Goal: Transaction & Acquisition: Book appointment/travel/reservation

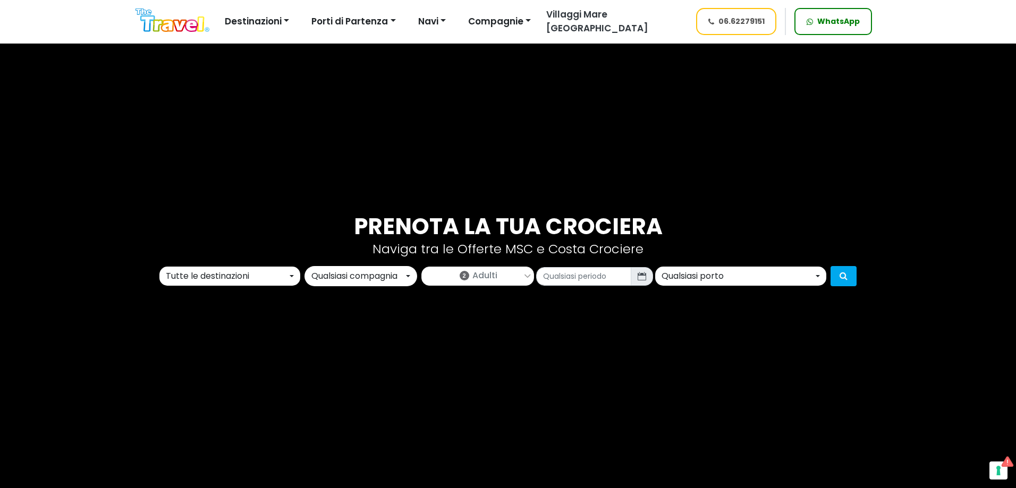
scroll to position [53, 0]
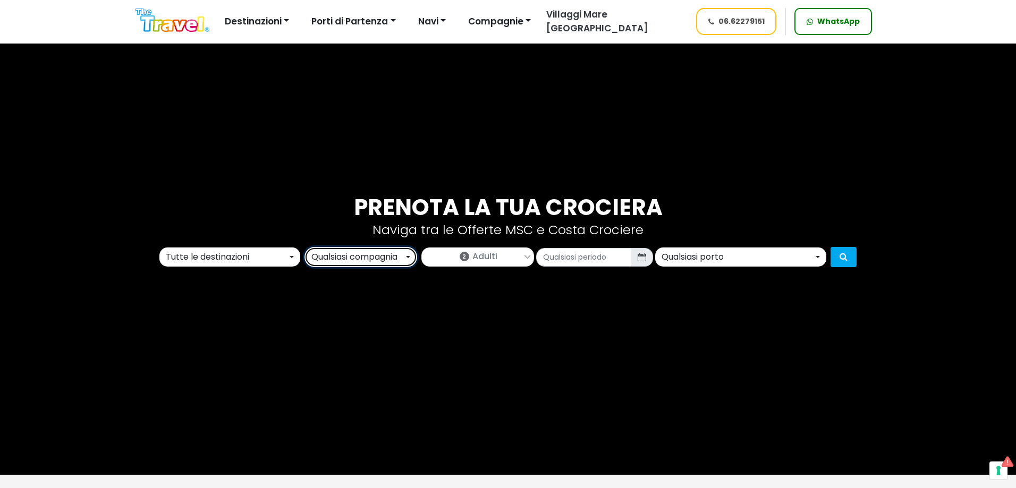
click at [364, 260] on div "Qualsiasi compagnia" at bounding box center [357, 257] width 92 height 13
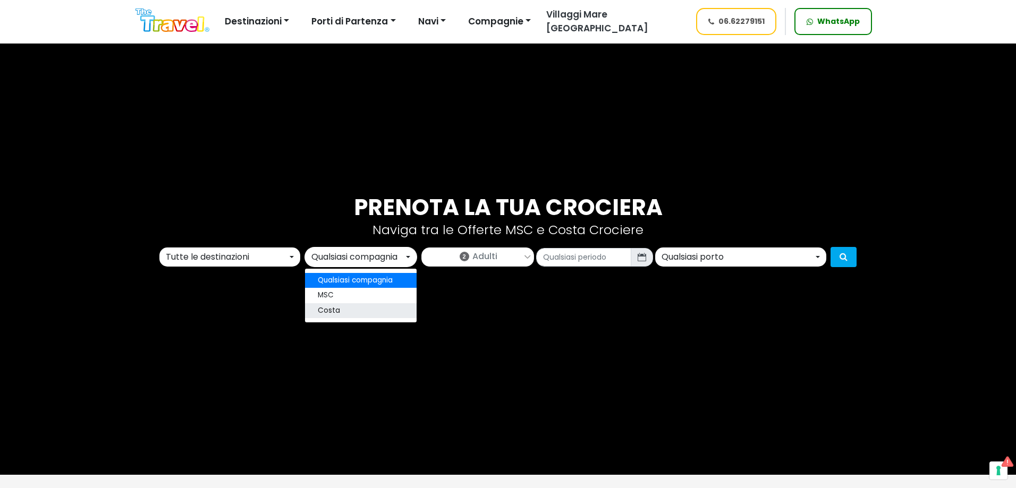
click at [378, 304] on link "Costa" at bounding box center [361, 310] width 112 height 15
select select "costa"
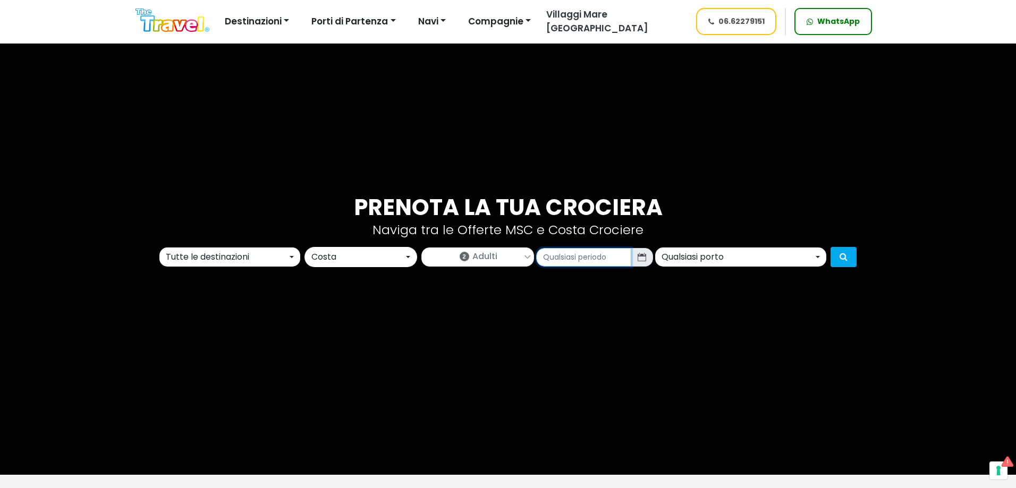
click at [613, 251] on input "text" at bounding box center [583, 257] width 95 height 19
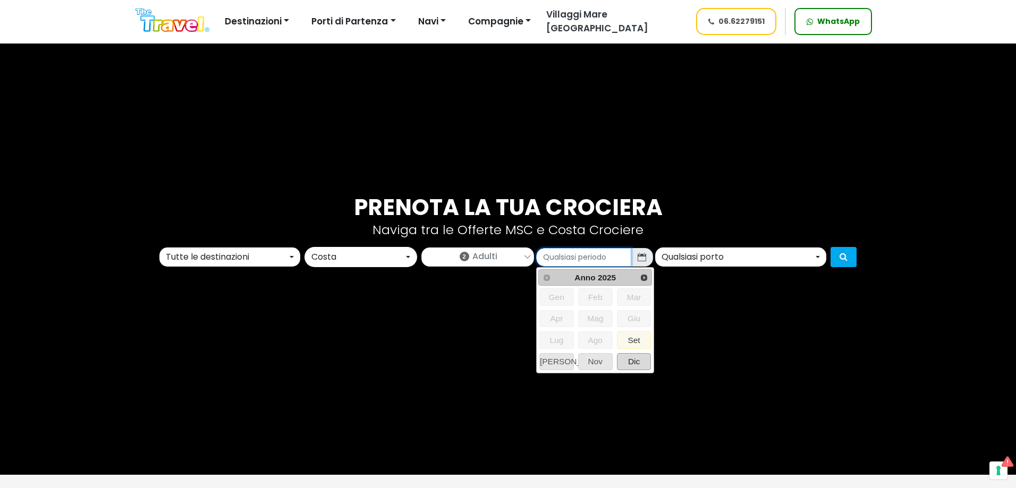
click at [647, 365] on span "Dic" at bounding box center [633, 362] width 33 height 16
type input "12/2025"
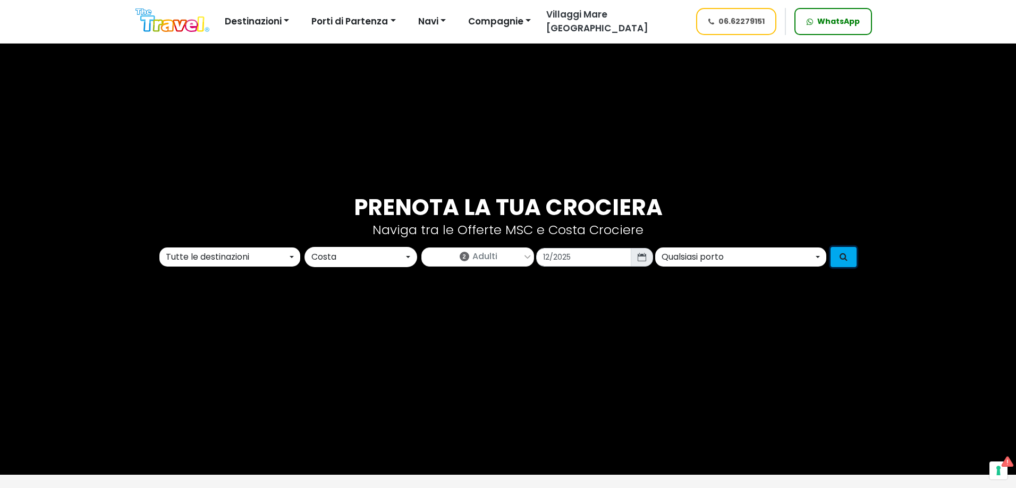
click at [847, 257] on icon "submit" at bounding box center [843, 256] width 8 height 8
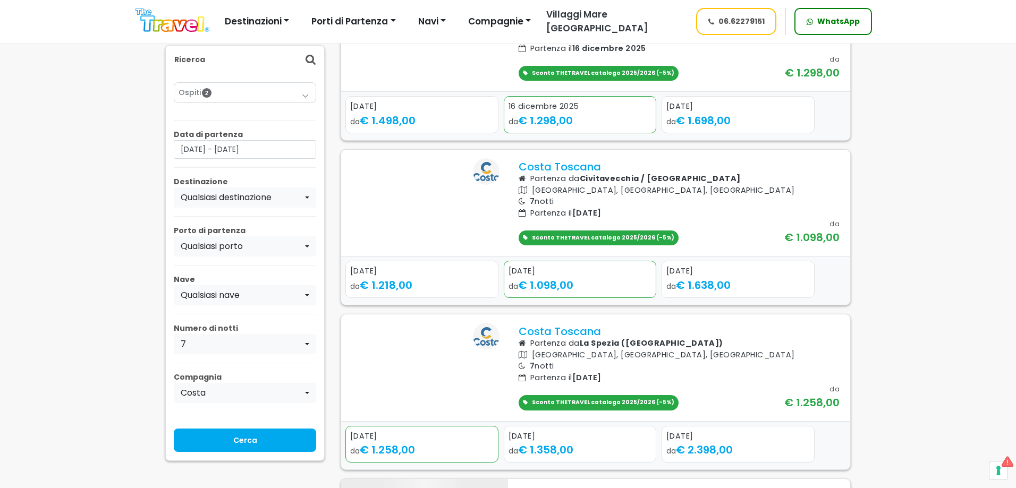
scroll to position [212, 0]
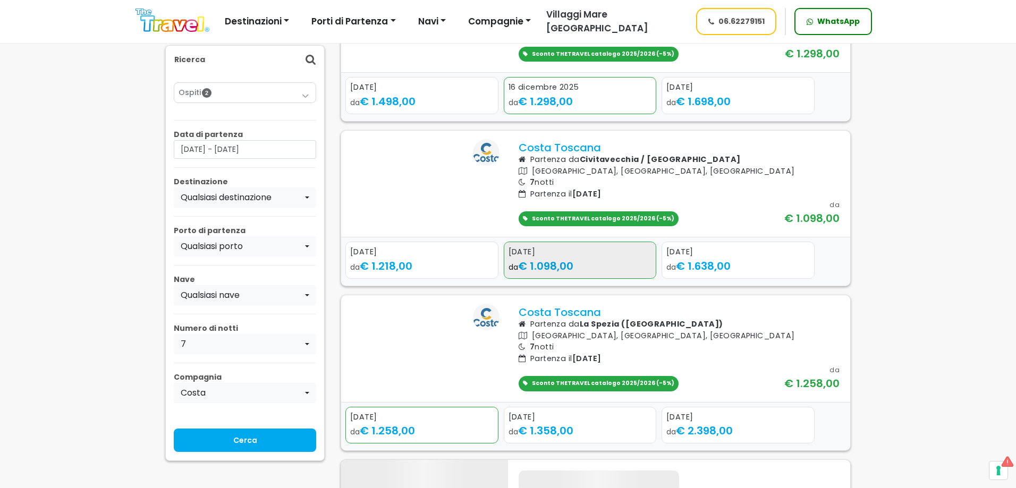
click at [574, 258] on div "[DATE]" at bounding box center [579, 252] width 143 height 12
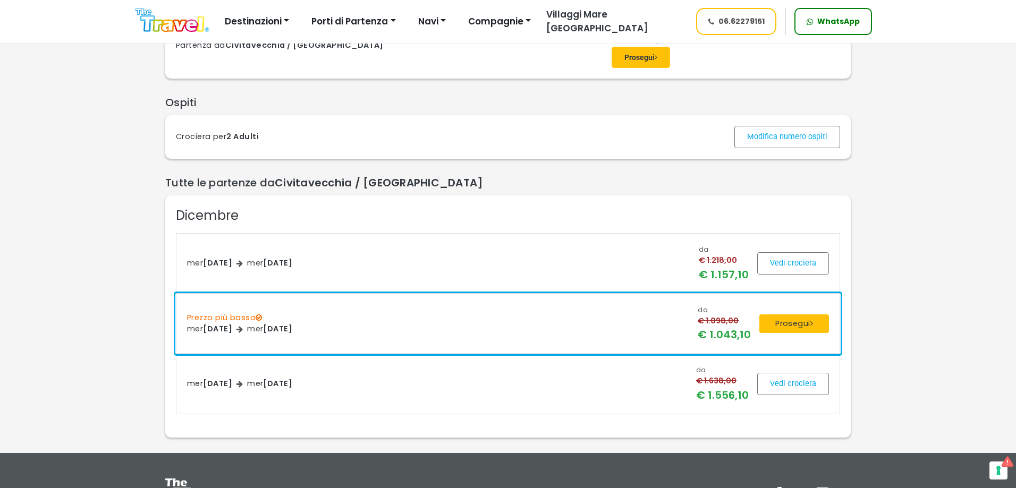
scroll to position [106, 0]
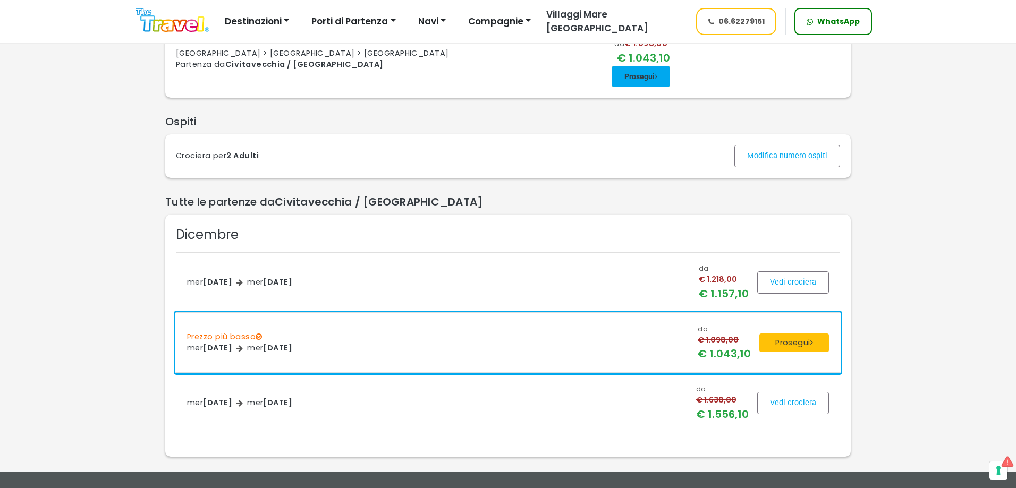
click at [631, 89] on span at bounding box center [640, 76] width 58 height 25
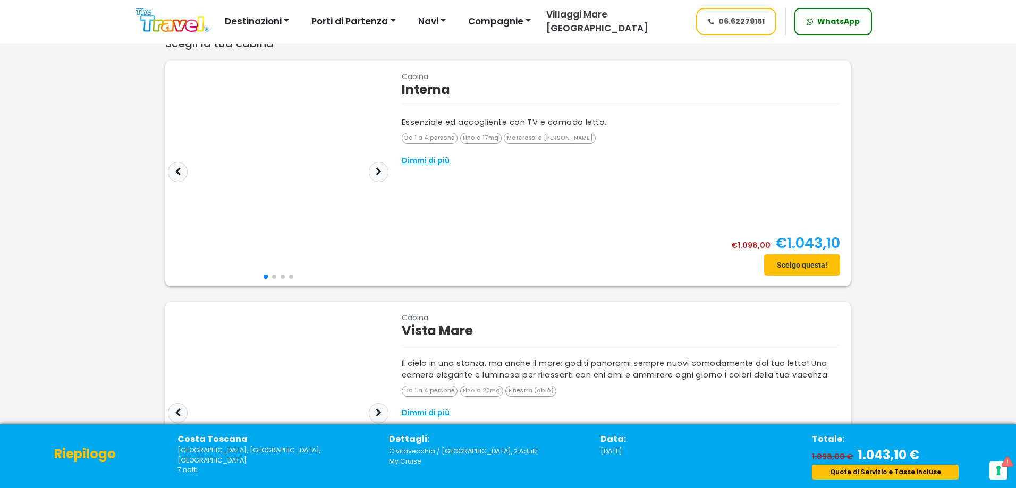
scroll to position [53, 0]
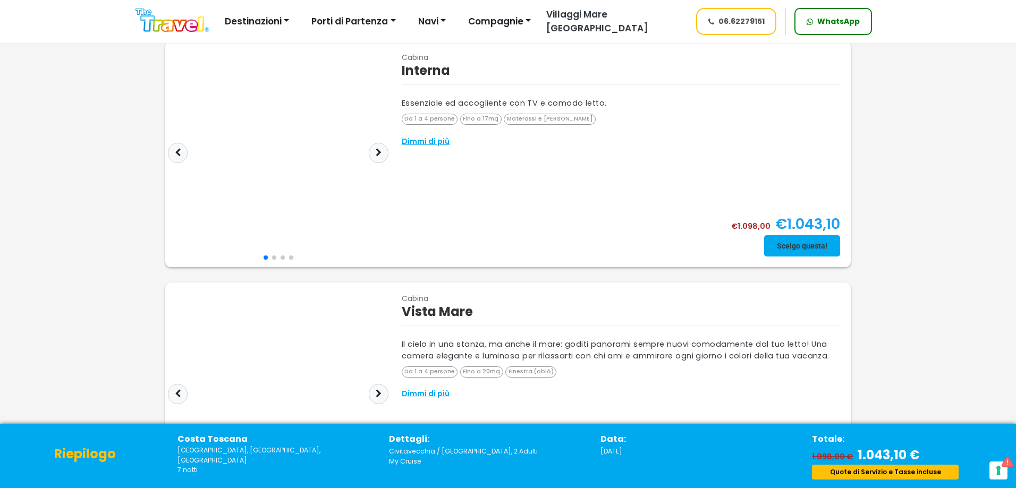
click at [810, 249] on span at bounding box center [802, 245] width 76 height 25
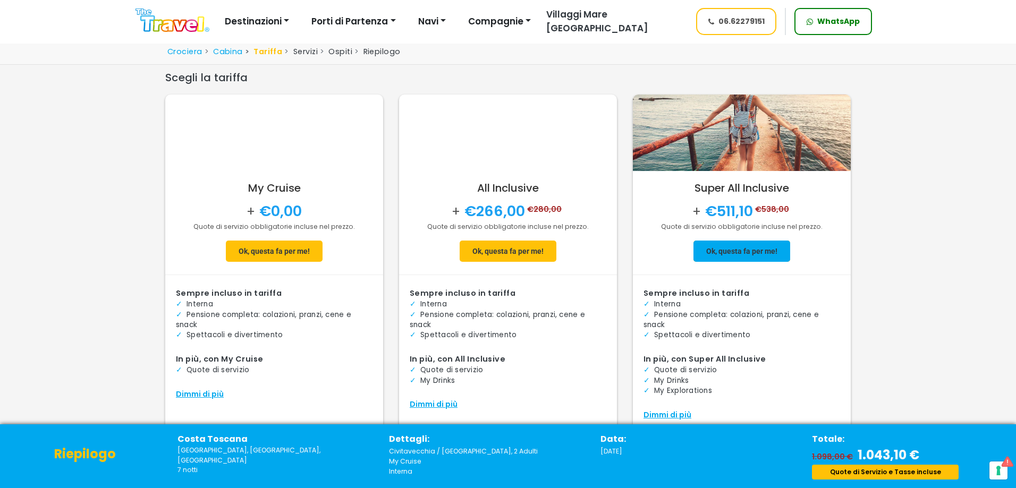
click at [729, 254] on span at bounding box center [741, 251] width 97 height 25
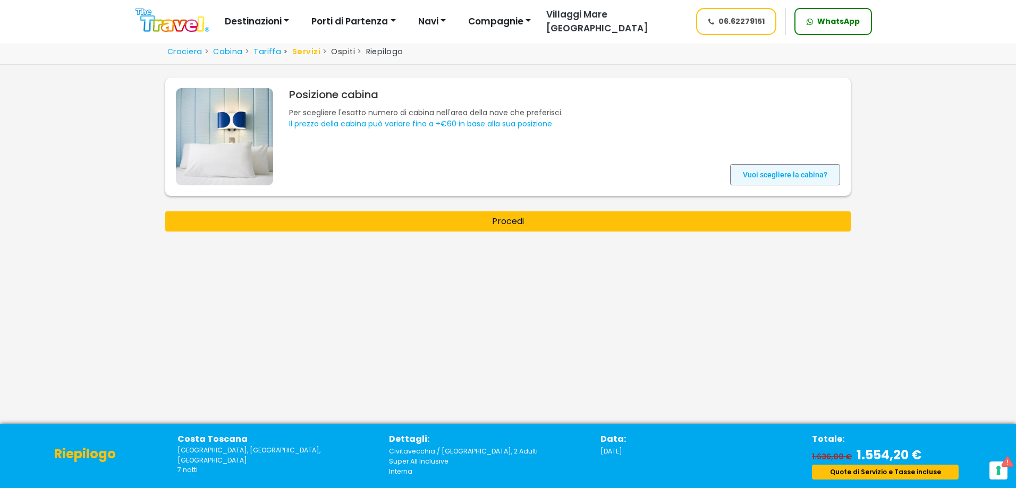
click at [821, 180] on span at bounding box center [785, 174] width 110 height 25
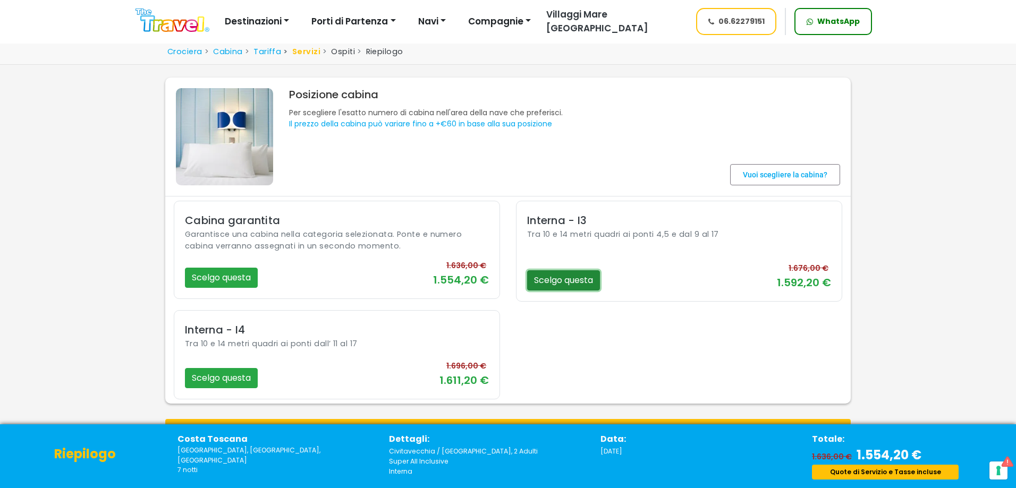
click at [560, 275] on button "Scelgo questa" at bounding box center [563, 280] width 73 height 20
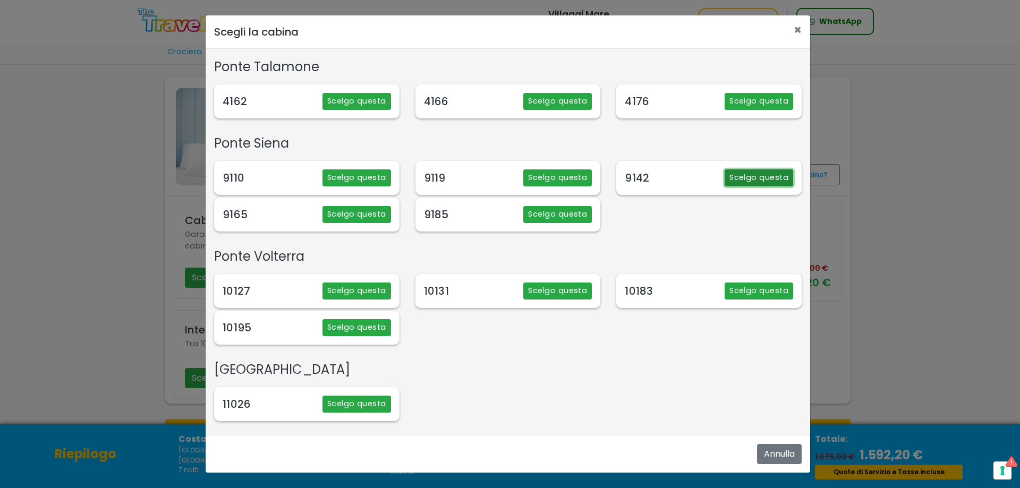
click at [754, 178] on button "Scelgo questa" at bounding box center [759, 177] width 69 height 17
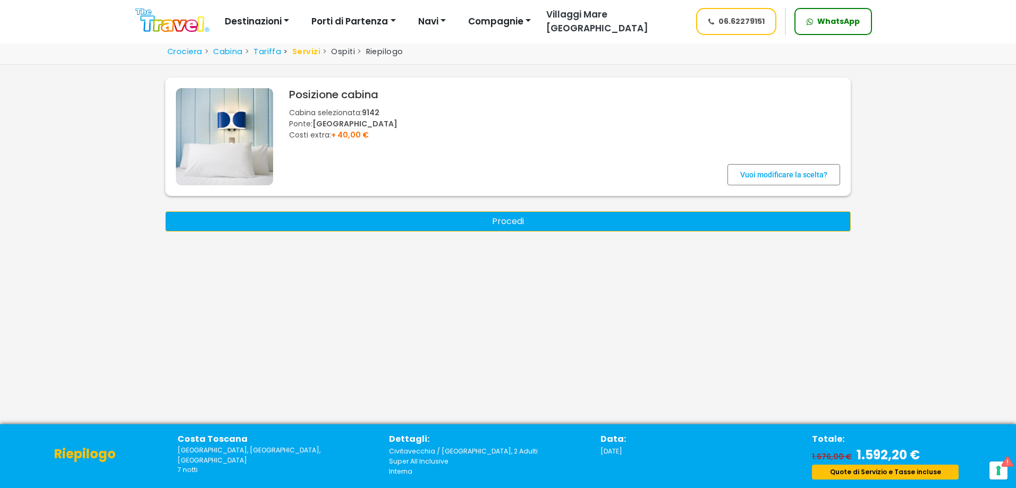
click at [625, 217] on button "Procedi" at bounding box center [507, 221] width 685 height 20
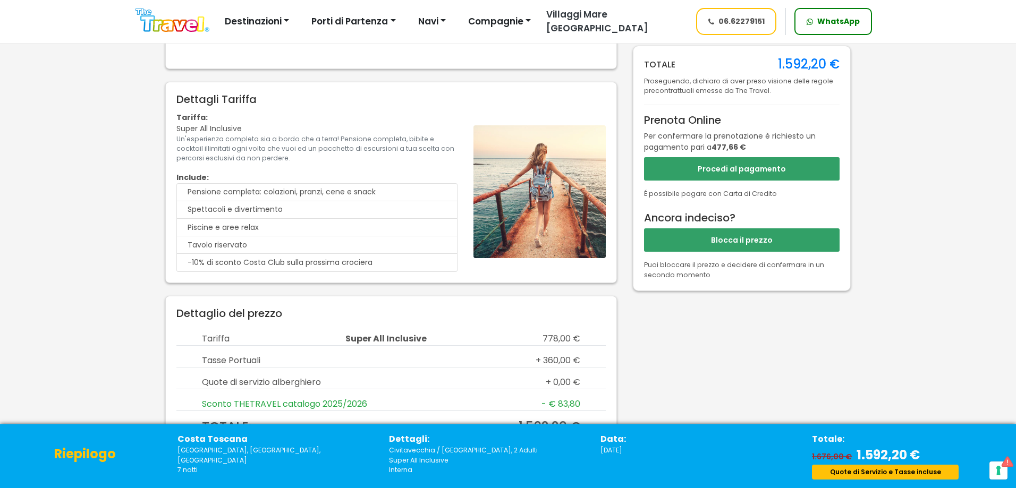
scroll to position [691, 0]
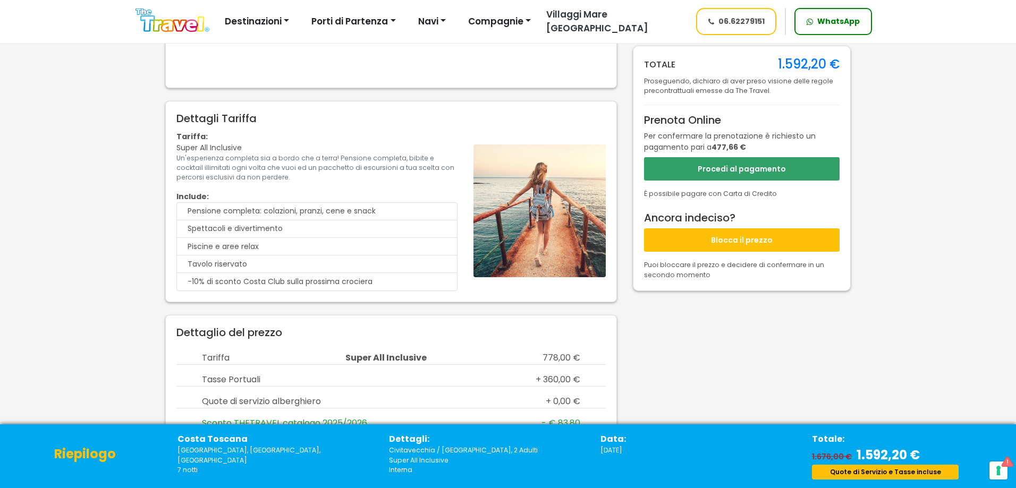
click at [764, 239] on button "Blocca il prezzo" at bounding box center [741, 239] width 195 height 23
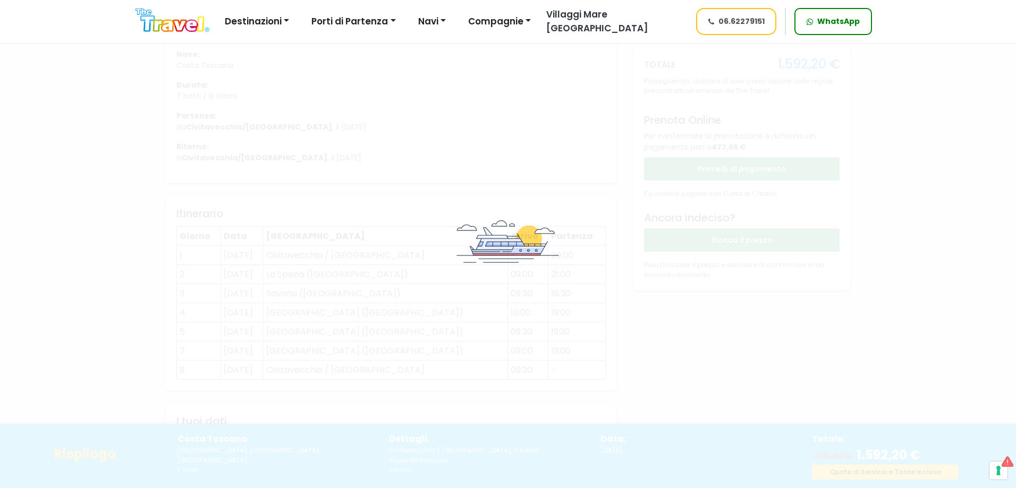
scroll to position [53, 0]
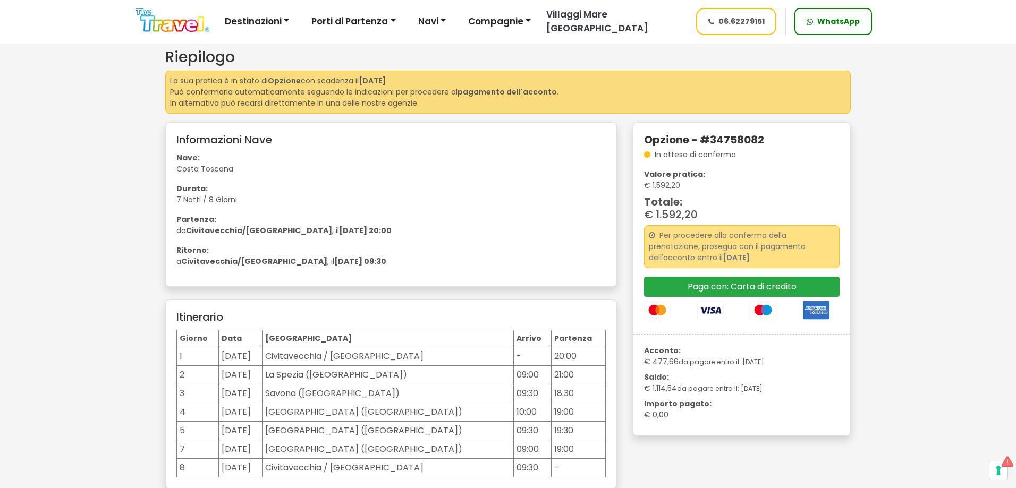
click at [737, 134] on h5 "Opzione - #34758082" at bounding box center [741, 139] width 195 height 13
copy h5 "34758082"
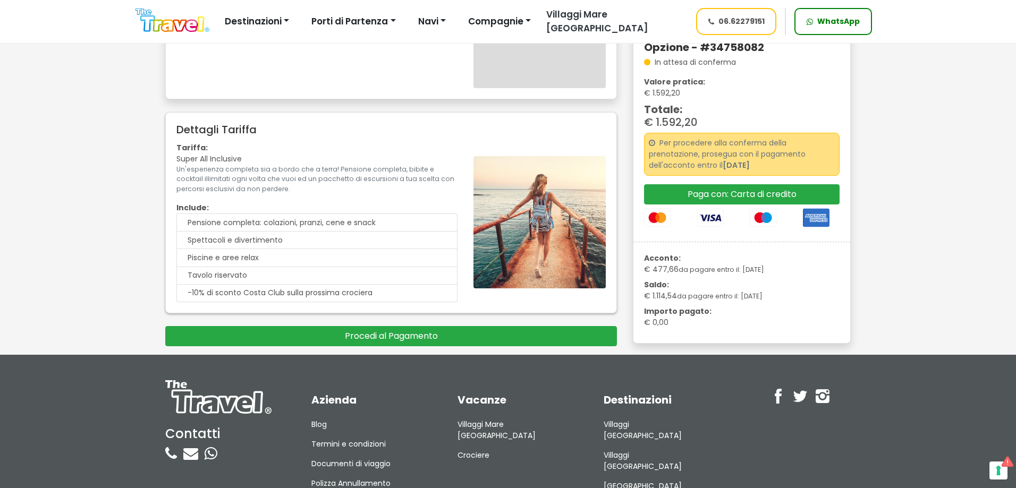
scroll to position [691, 0]
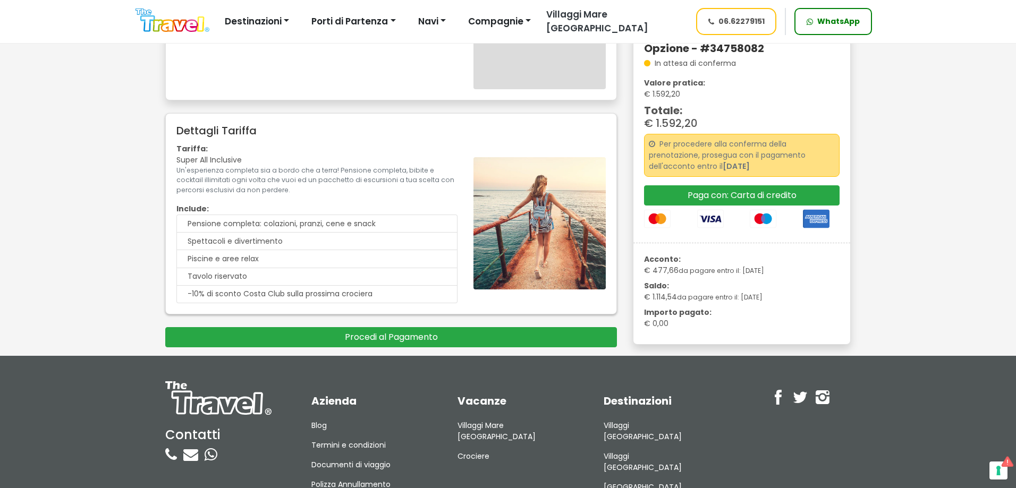
click at [189, 24] on img at bounding box center [172, 20] width 74 height 24
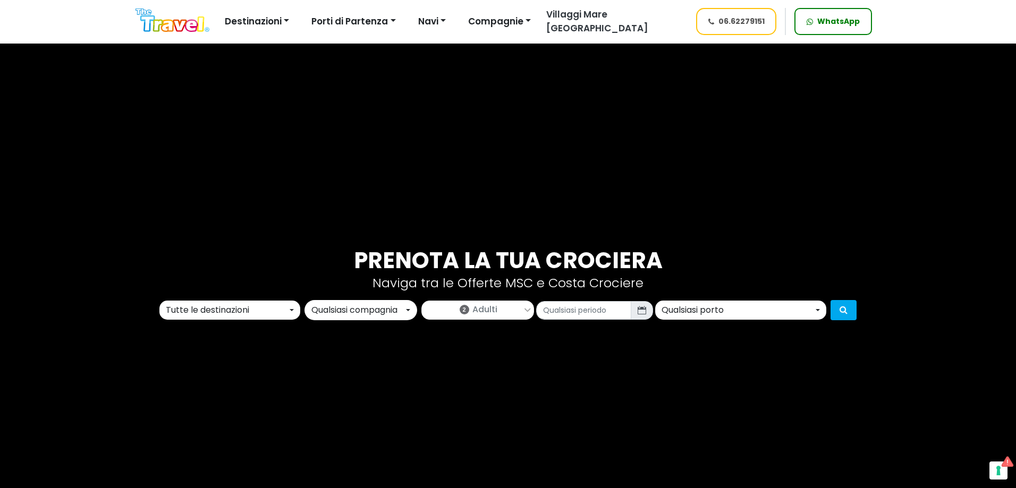
drag, startPoint x: 257, startPoint y: 310, endPoint x: 306, endPoint y: 309, distance: 48.9
click at [257, 309] on div "Tutte le destinazioni" at bounding box center [227, 310] width 122 height 13
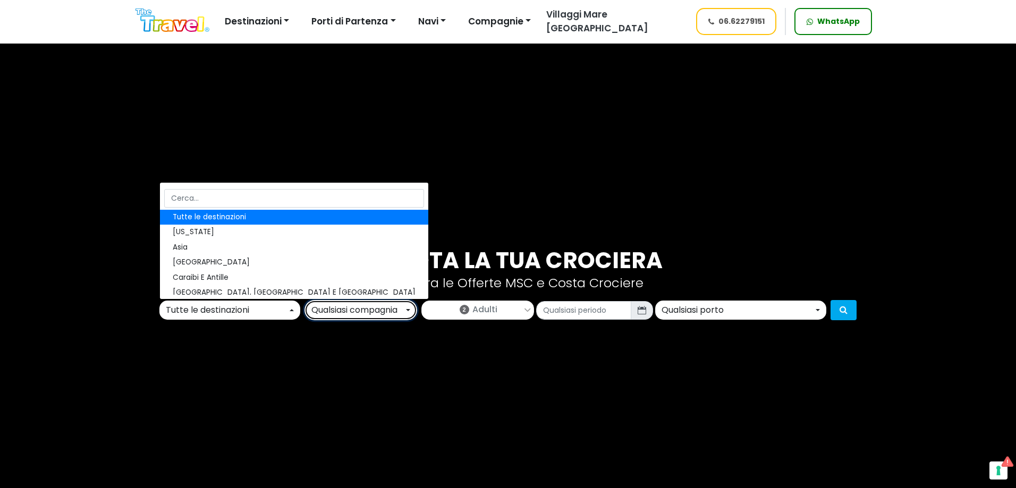
click at [354, 311] on div "Qualsiasi compagnia" at bounding box center [357, 310] width 92 height 13
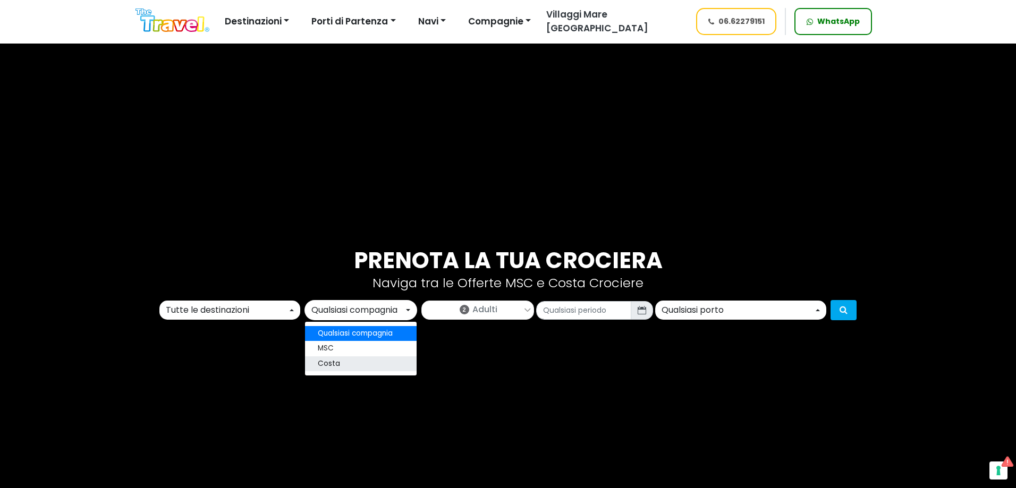
click at [350, 365] on link "Costa" at bounding box center [361, 363] width 112 height 15
select select "costa"
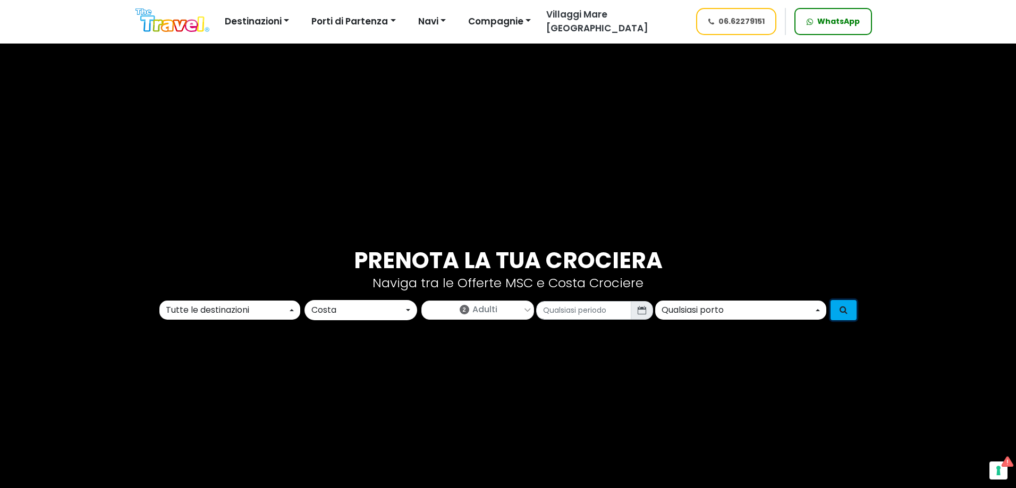
click at [838, 308] on button "submit" at bounding box center [843, 310] width 26 height 20
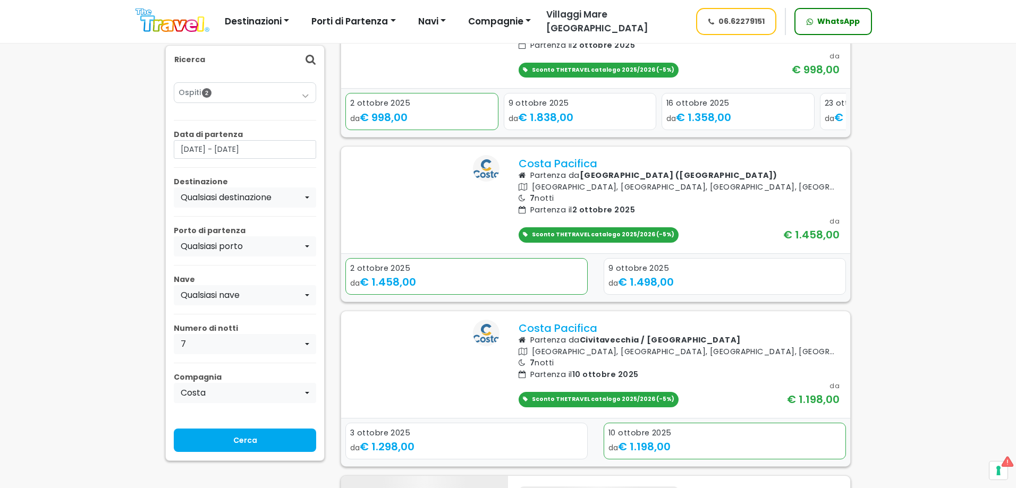
scroll to position [531, 0]
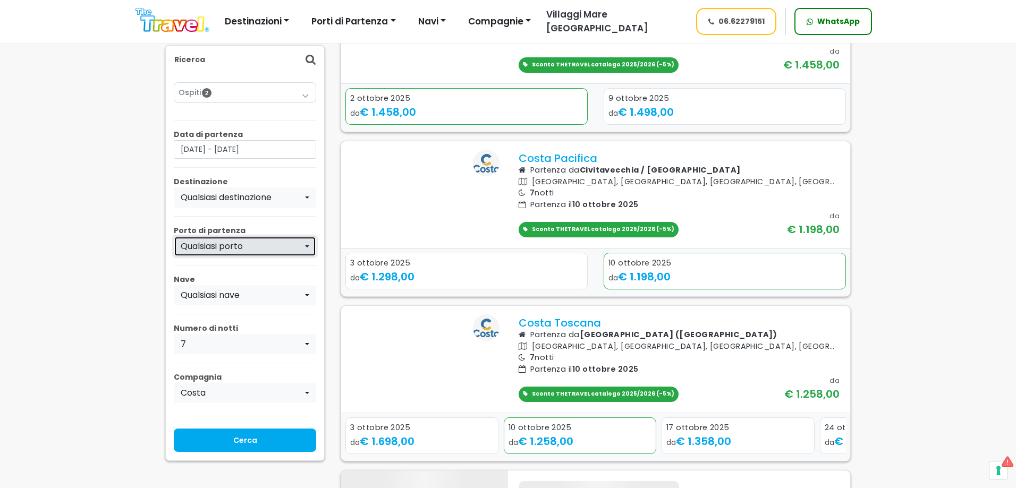
click at [231, 241] on div "Qualsiasi porto" at bounding box center [242, 246] width 122 height 13
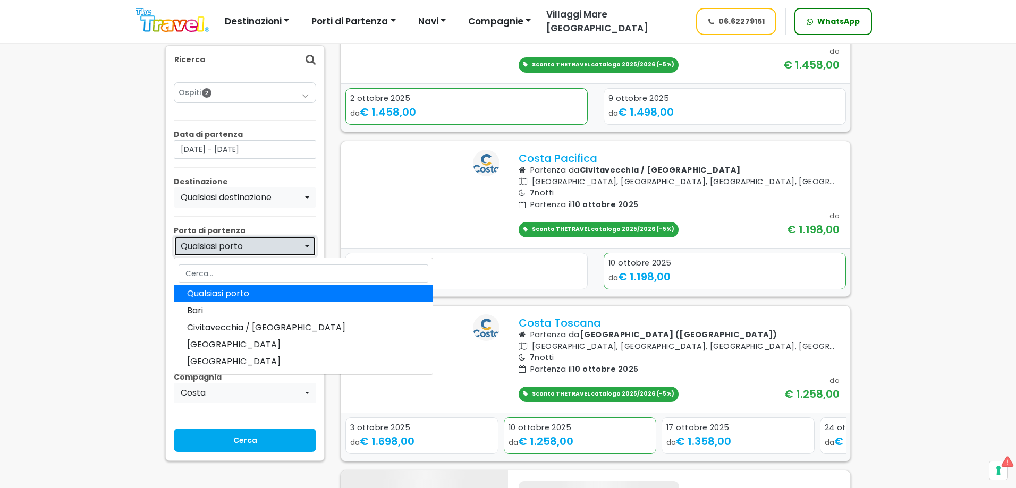
click at [229, 249] on div "Qualsiasi porto" at bounding box center [242, 246] width 122 height 13
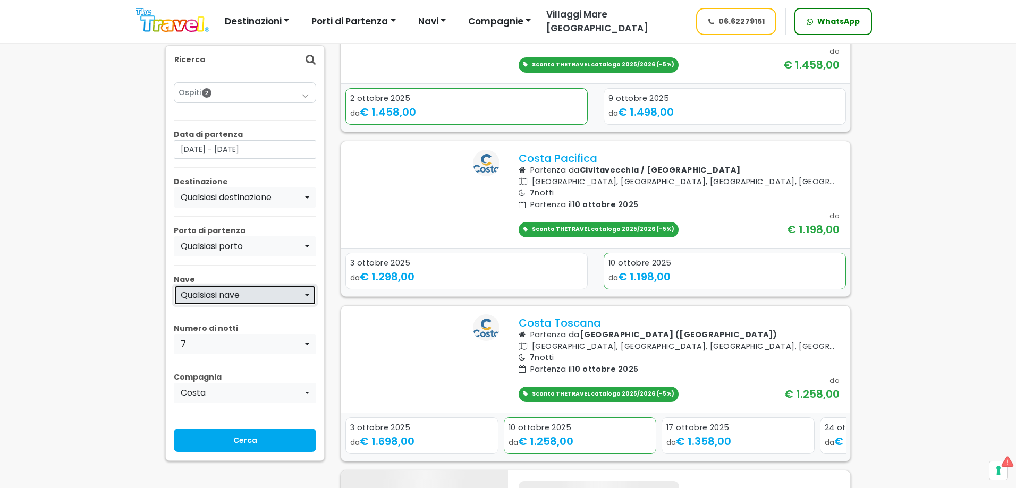
click at [226, 296] on div "Qualsiasi nave" at bounding box center [242, 295] width 122 height 13
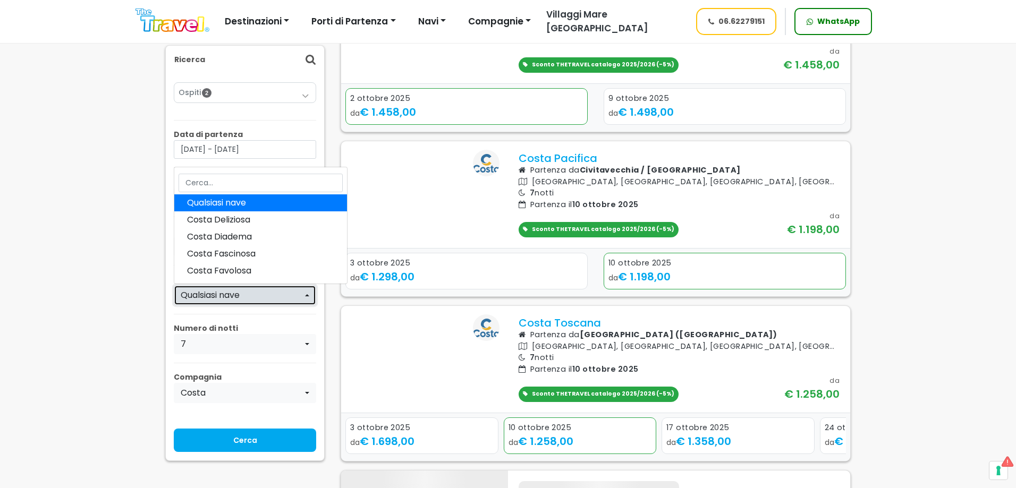
click at [226, 296] on div "Qualsiasi nave" at bounding box center [242, 295] width 122 height 13
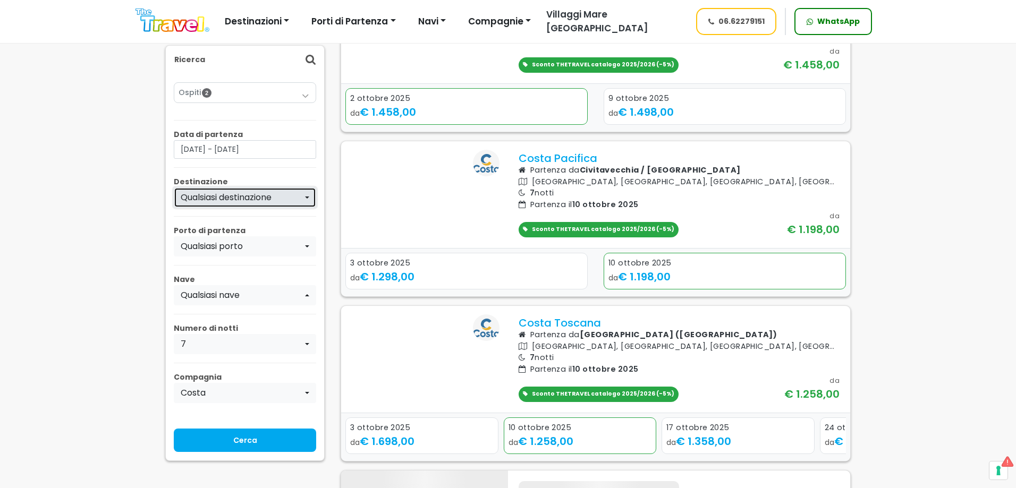
click at [243, 202] on div "Qualsiasi destinazione" at bounding box center [242, 197] width 122 height 13
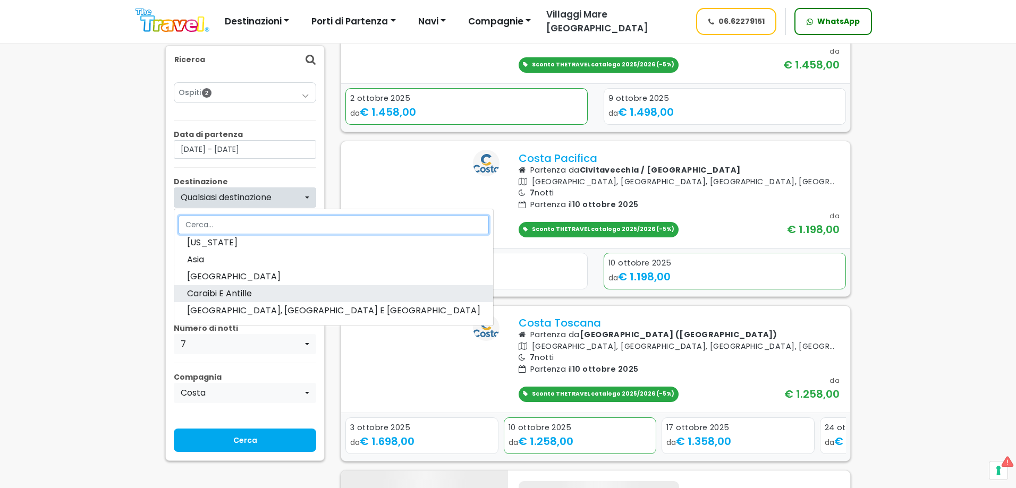
scroll to position [0, 0]
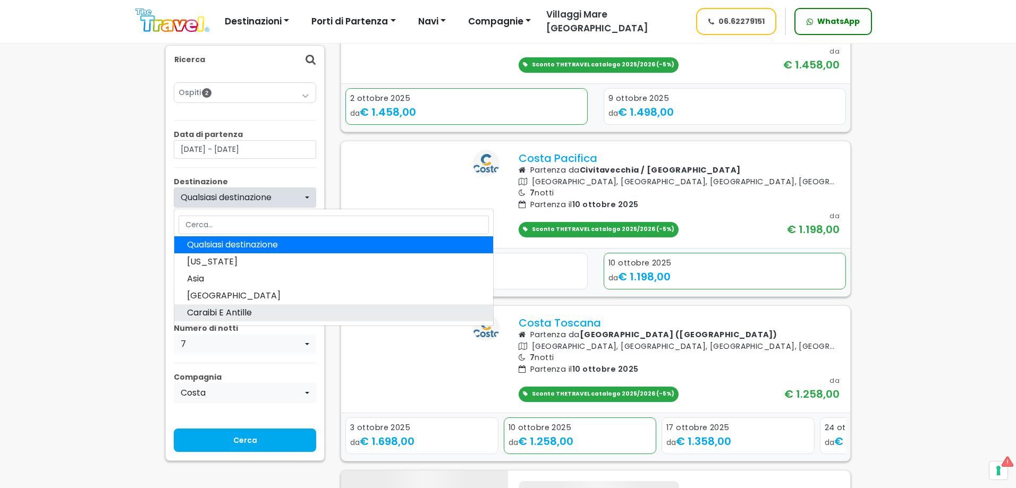
click at [232, 316] on span "Caraibi E Antille" at bounding box center [219, 313] width 65 height 13
select select "CAR"
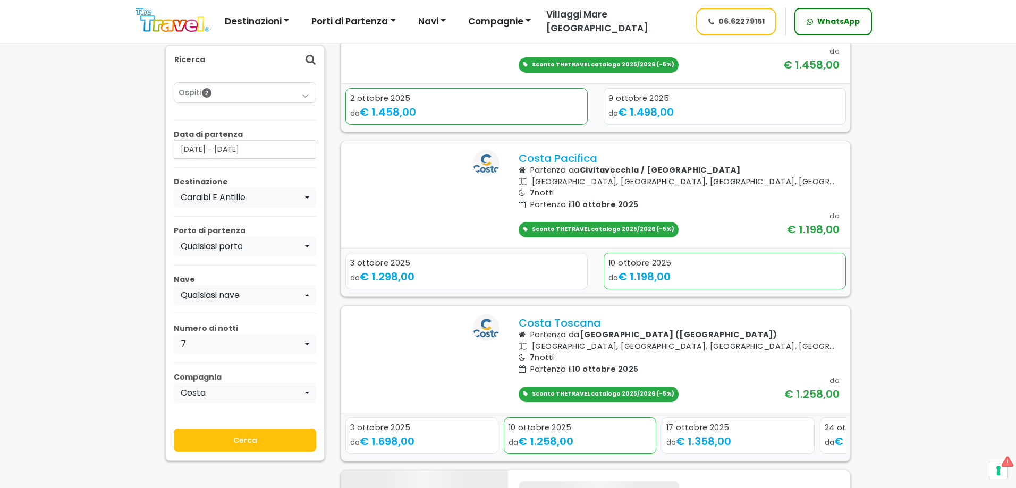
click at [239, 438] on input "Cerca" at bounding box center [245, 440] width 142 height 23
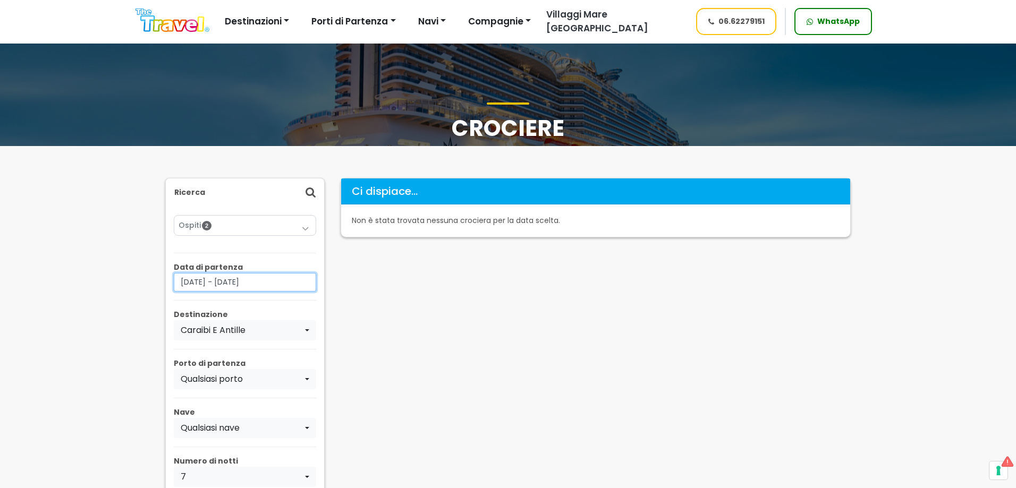
click at [270, 282] on input "29/09/2025 - 29/11/2025" at bounding box center [245, 282] width 142 height 19
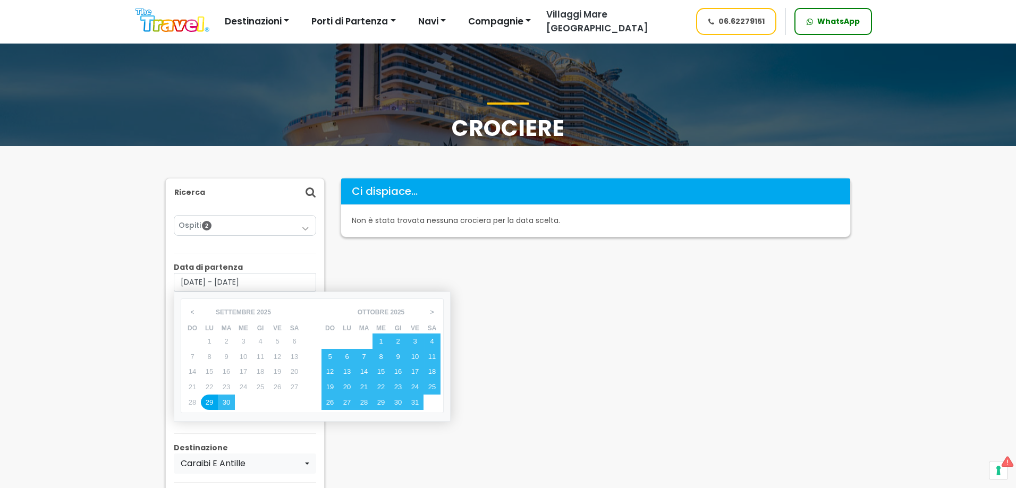
click at [206, 403] on div "29" at bounding box center [209, 402] width 17 height 15
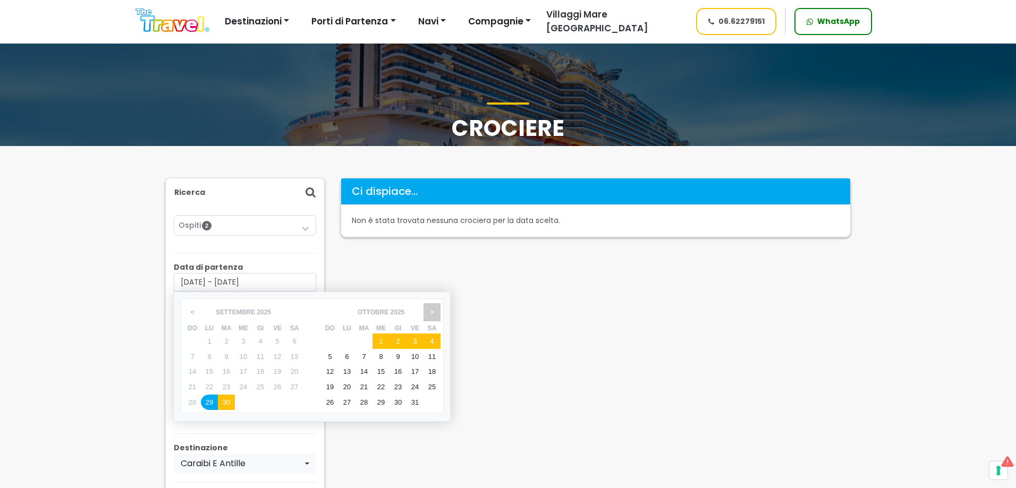
click at [430, 307] on span ">" at bounding box center [431, 312] width 16 height 18
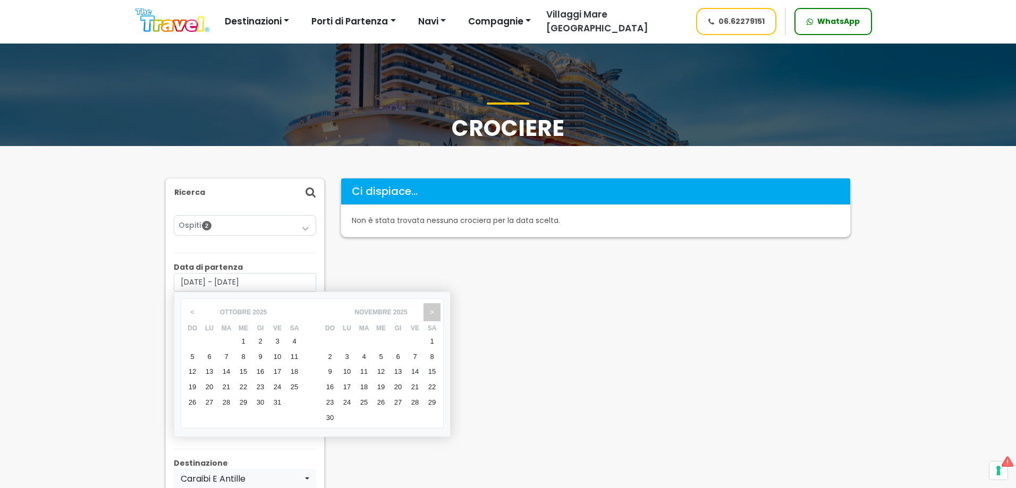
click at [431, 307] on span ">" at bounding box center [431, 312] width 16 height 18
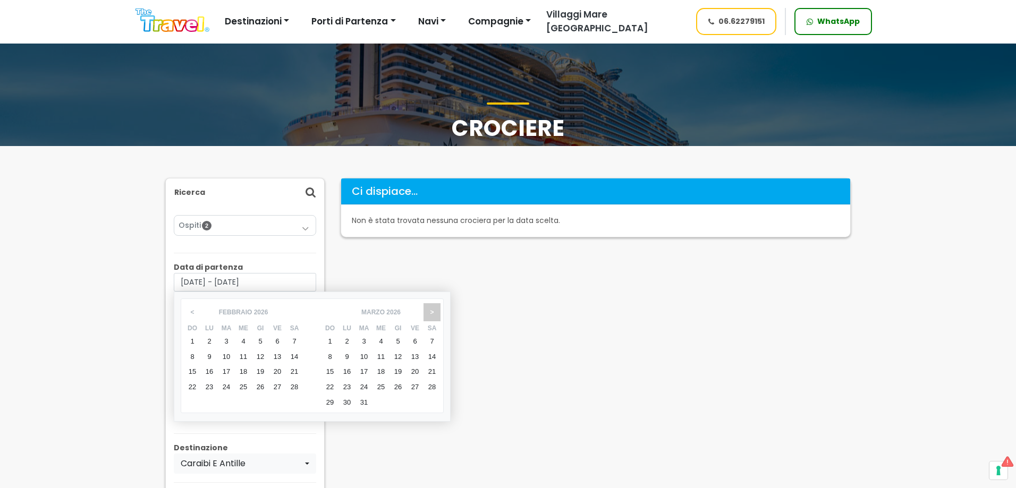
click at [431, 307] on span ">" at bounding box center [431, 312] width 16 height 18
click at [431, 308] on span ">" at bounding box center [431, 312] width 16 height 18
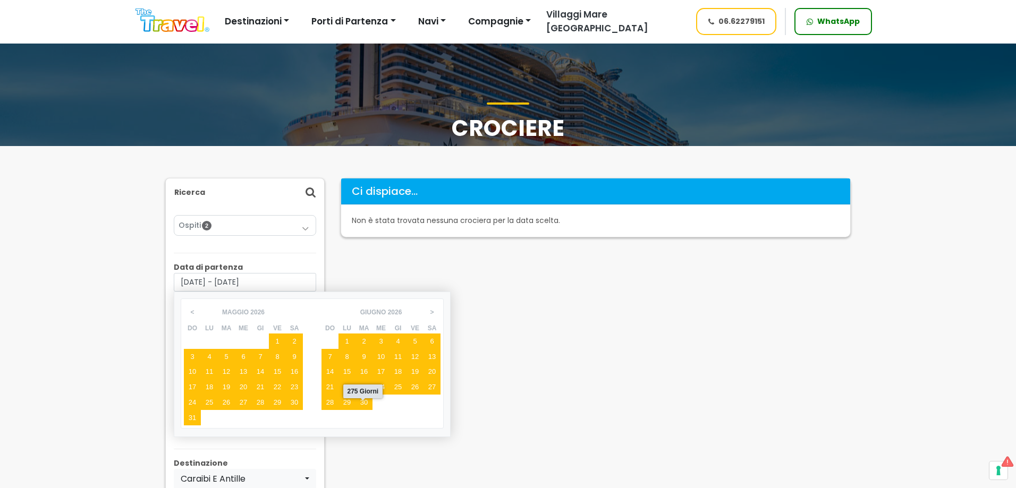
click at [369, 403] on div "30" at bounding box center [363, 402] width 17 height 15
type input "[DATE] - [DATE]"
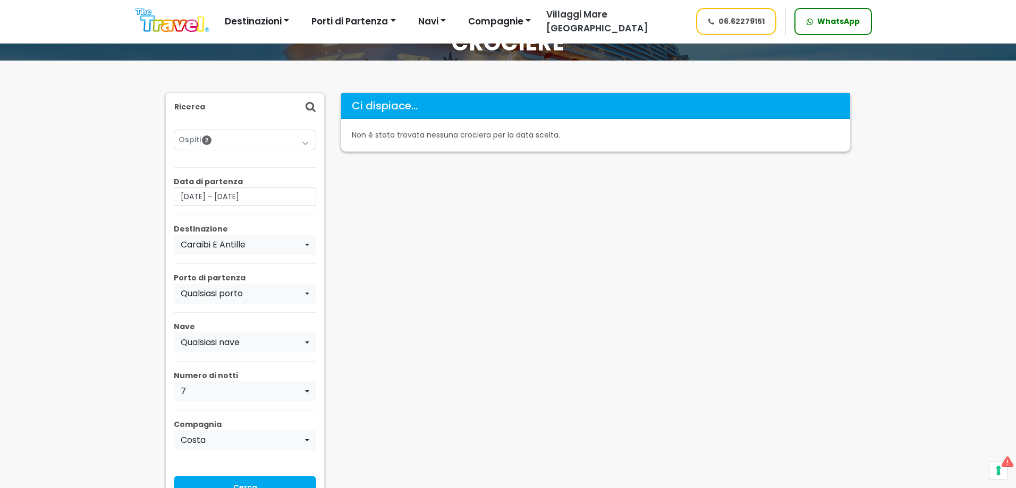
scroll to position [212, 0]
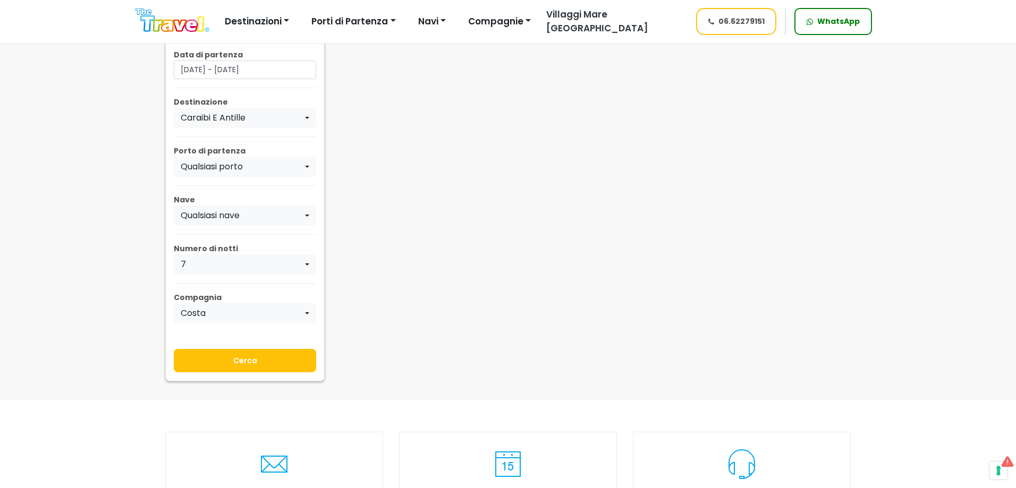
click at [252, 371] on input "Cerca" at bounding box center [245, 360] width 142 height 23
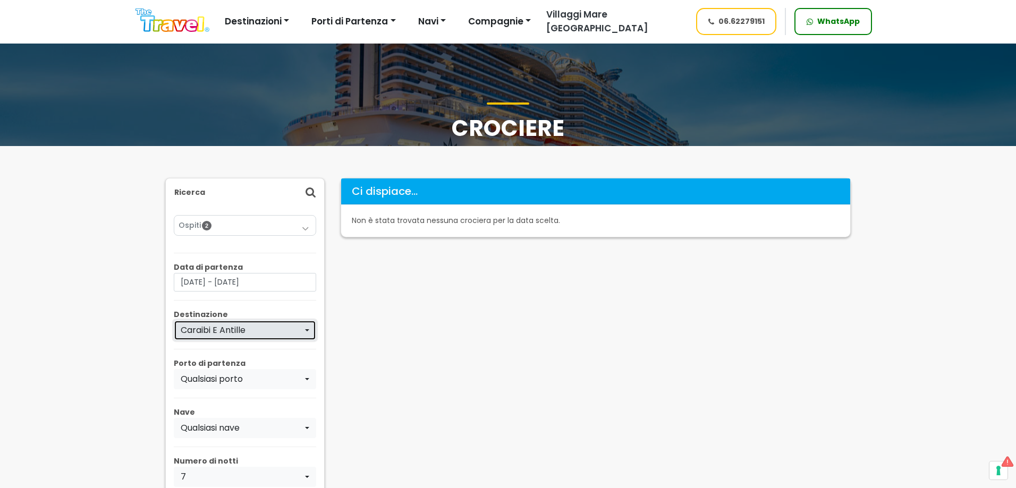
click at [241, 328] on div "Caraibi E Antille" at bounding box center [242, 330] width 122 height 13
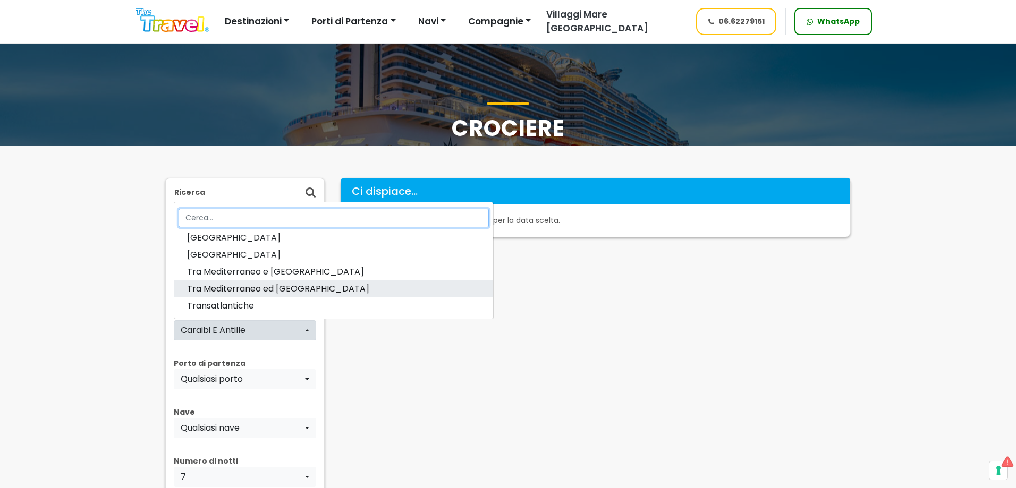
scroll to position [53, 0]
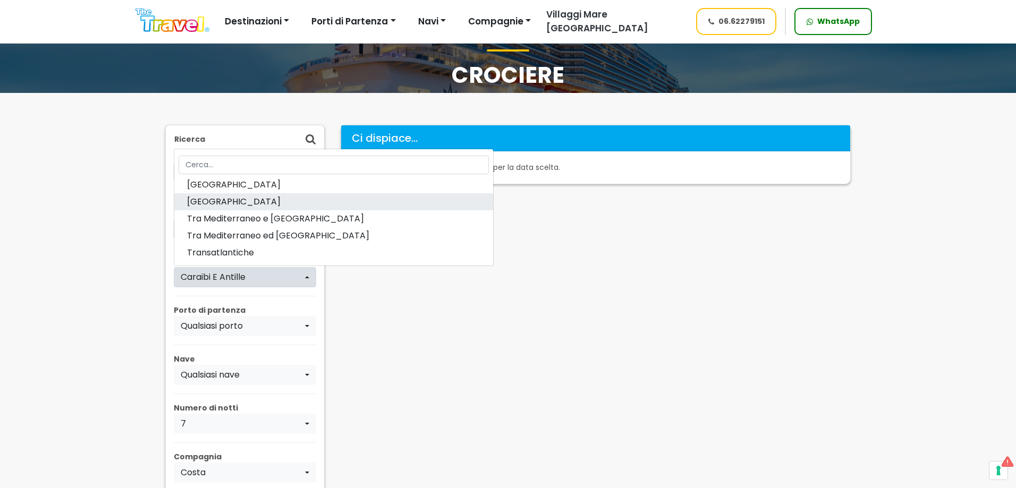
click at [319, 206] on link "[GEOGRAPHIC_DATA]" at bounding box center [333, 201] width 319 height 17
select select "SOA"
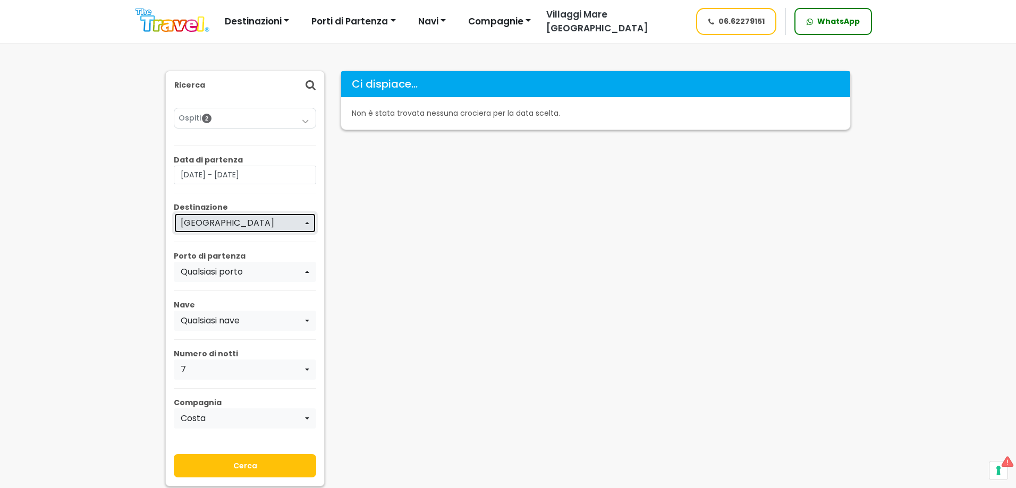
scroll to position [159, 0]
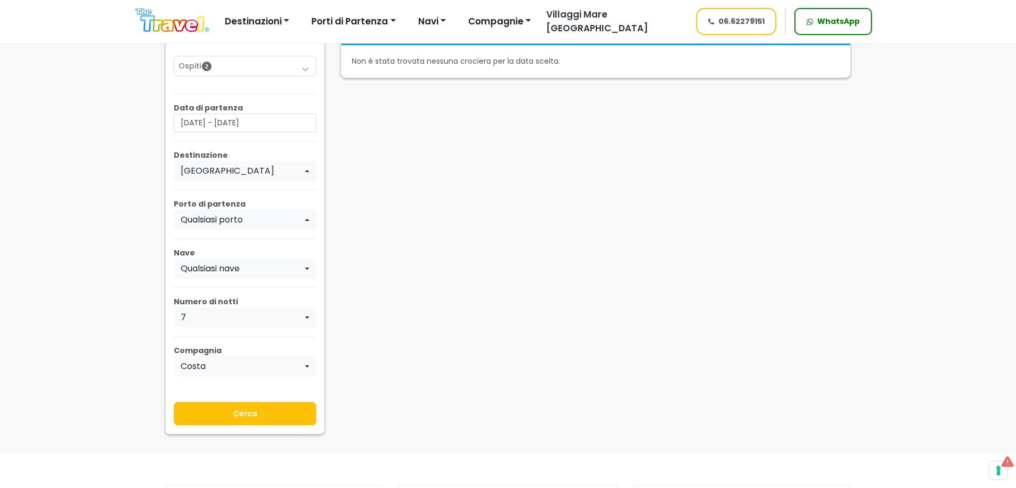
click at [244, 422] on input "Cerca" at bounding box center [245, 413] width 142 height 23
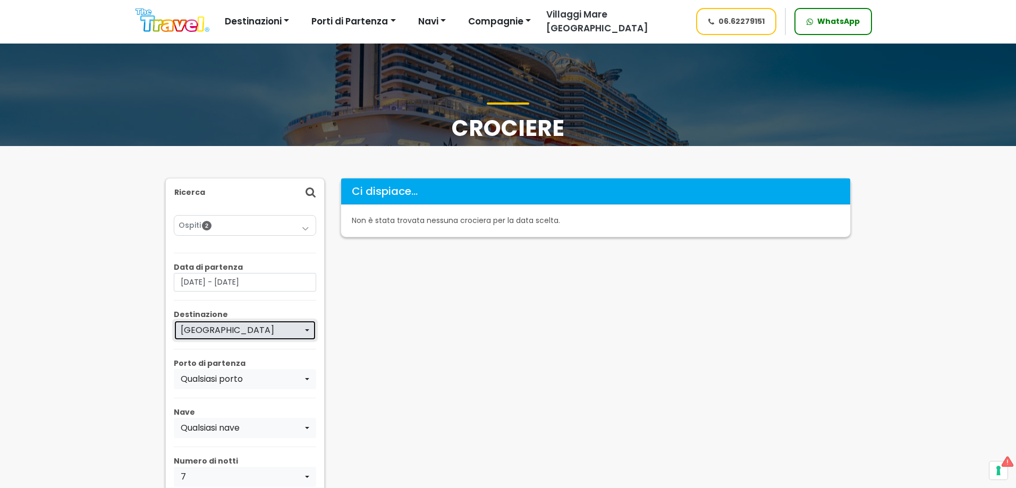
click at [228, 336] on div "[GEOGRAPHIC_DATA]" at bounding box center [242, 330] width 122 height 13
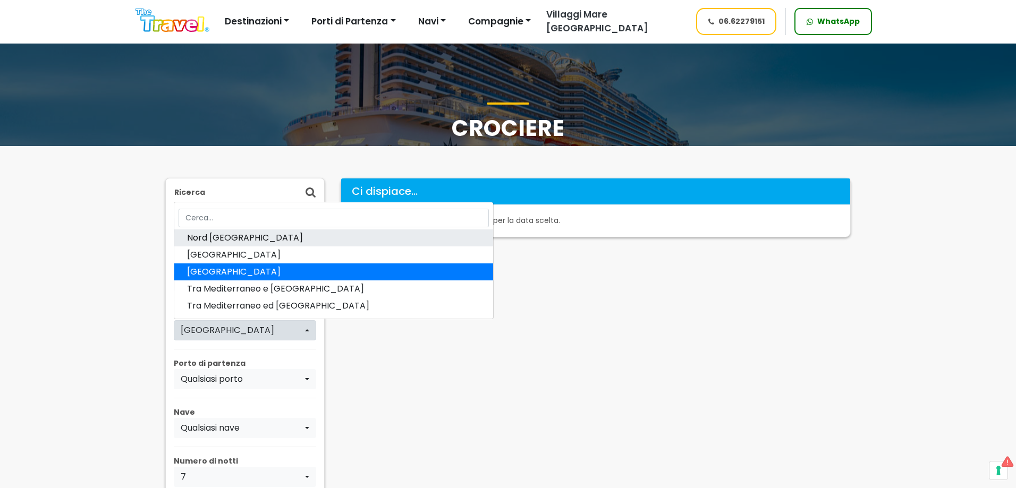
click at [229, 241] on span "Nord [GEOGRAPHIC_DATA]" at bounding box center [245, 238] width 116 height 13
select select "NOR"
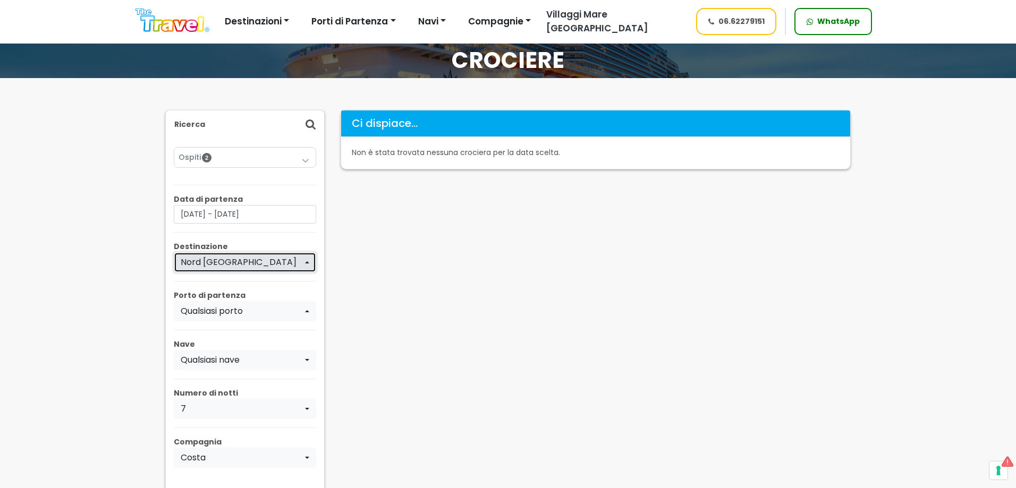
scroll to position [159, 0]
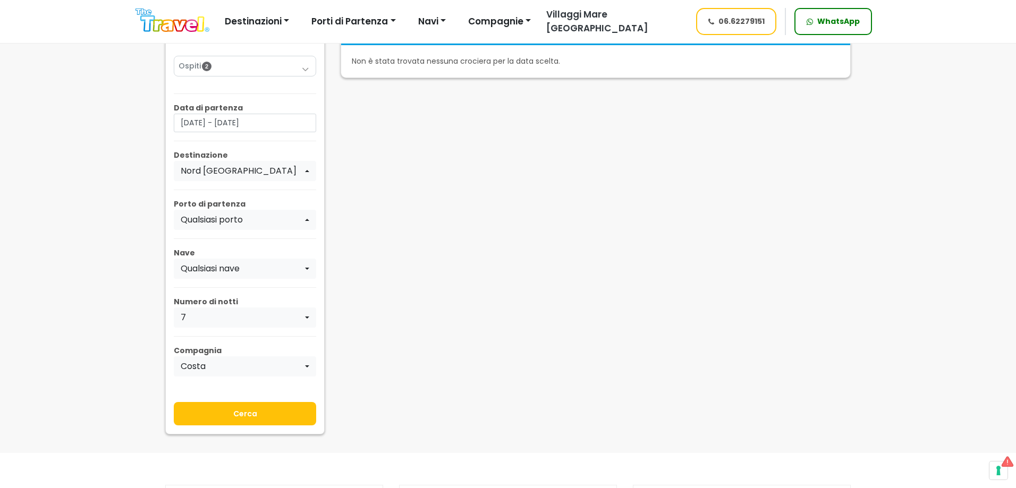
click at [225, 410] on input "Cerca" at bounding box center [245, 413] width 142 height 23
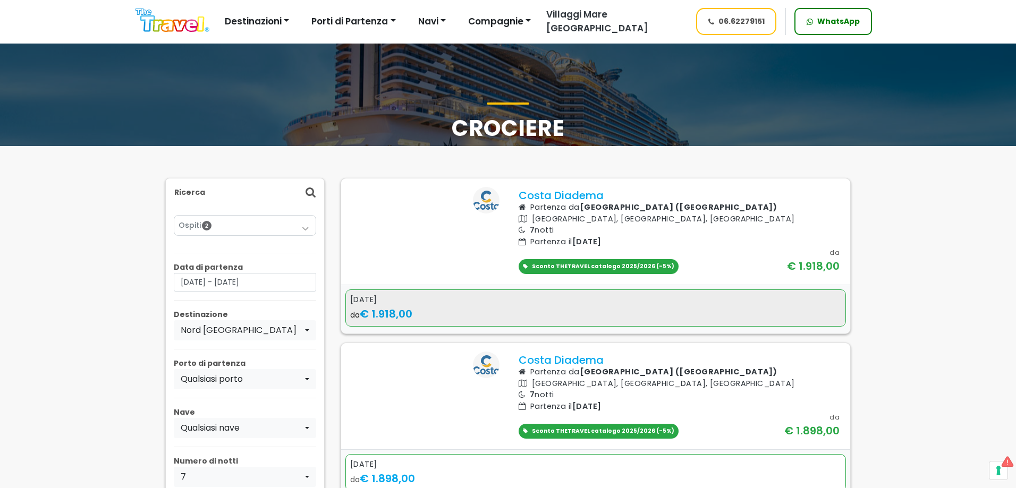
click at [552, 306] on div "[DATE]" at bounding box center [595, 300] width 491 height 12
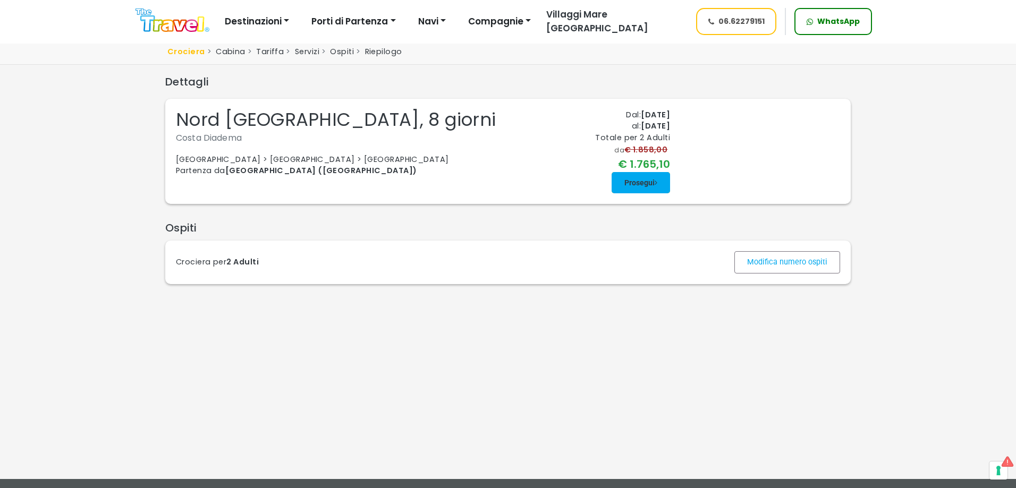
click at [664, 195] on span at bounding box center [640, 182] width 58 height 25
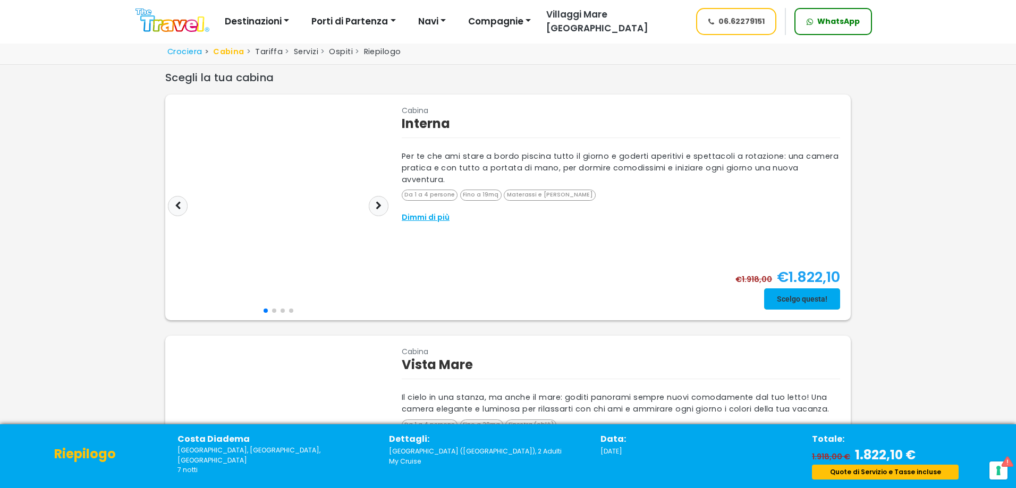
click at [794, 307] on span at bounding box center [802, 298] width 76 height 25
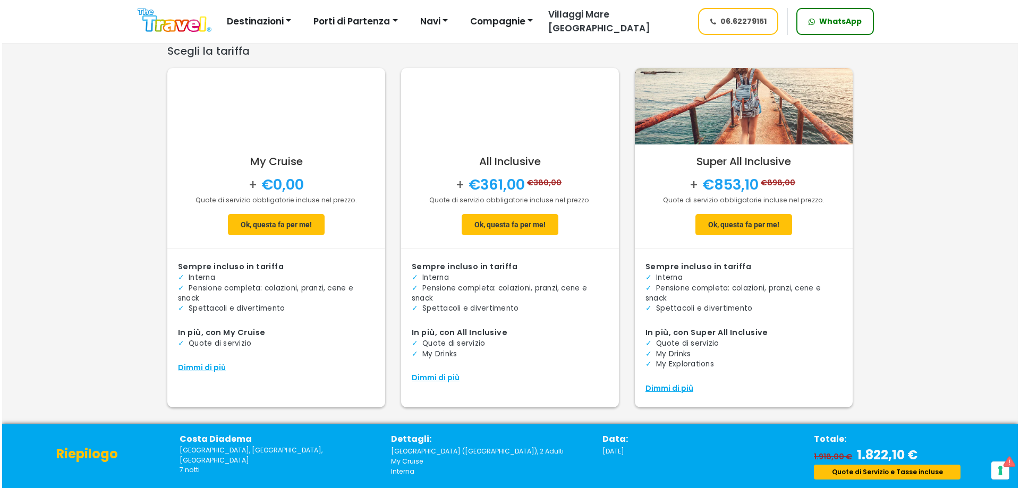
scroll to position [41, 0]
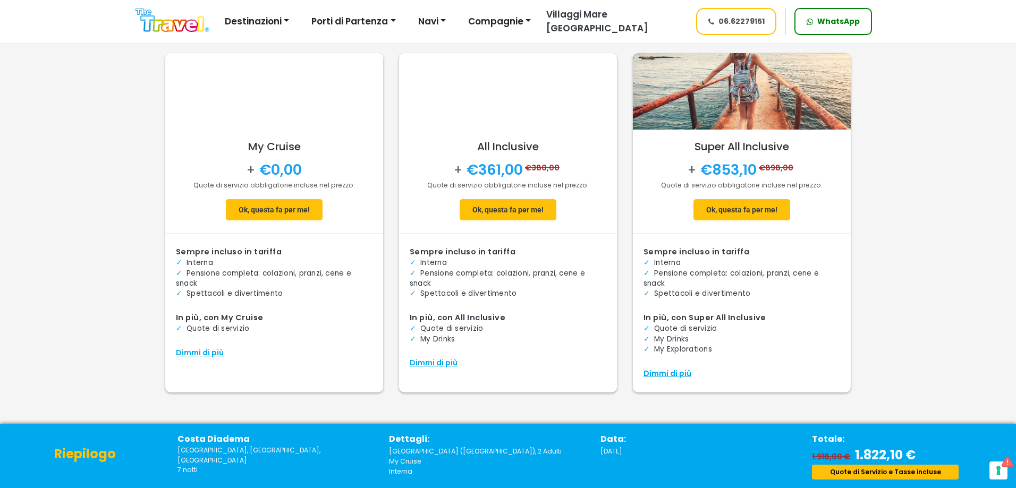
click at [652, 368] on div "Dimmi di più" at bounding box center [741, 373] width 197 height 11
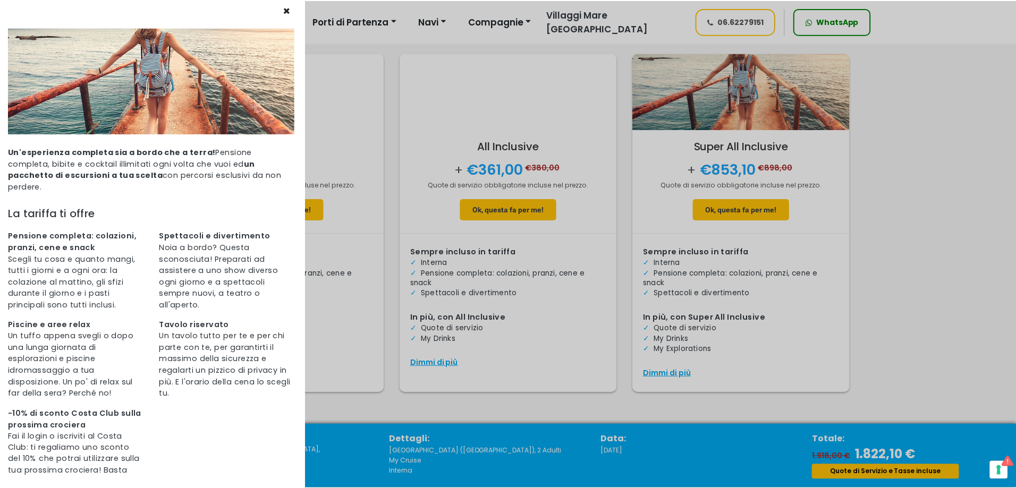
scroll to position [4, 0]
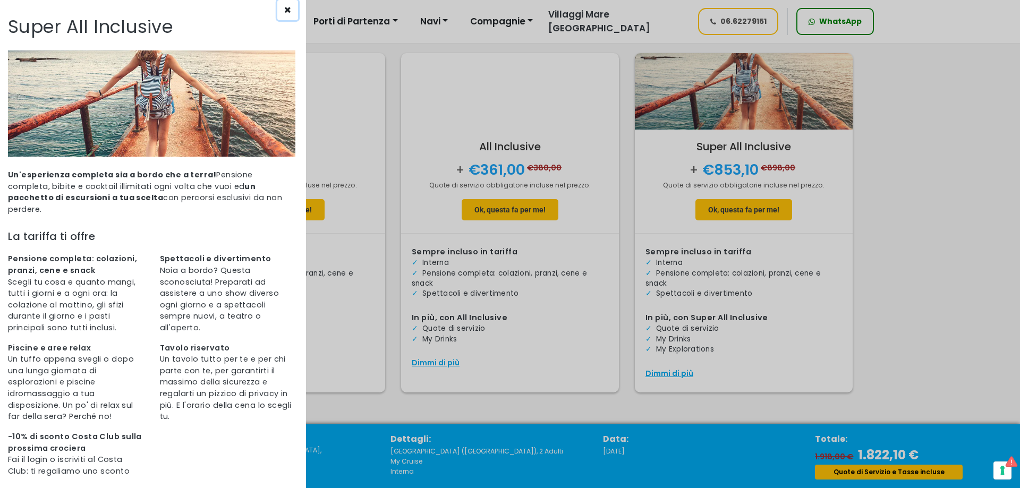
click at [285, 11] on icon at bounding box center [287, 9] width 7 height 8
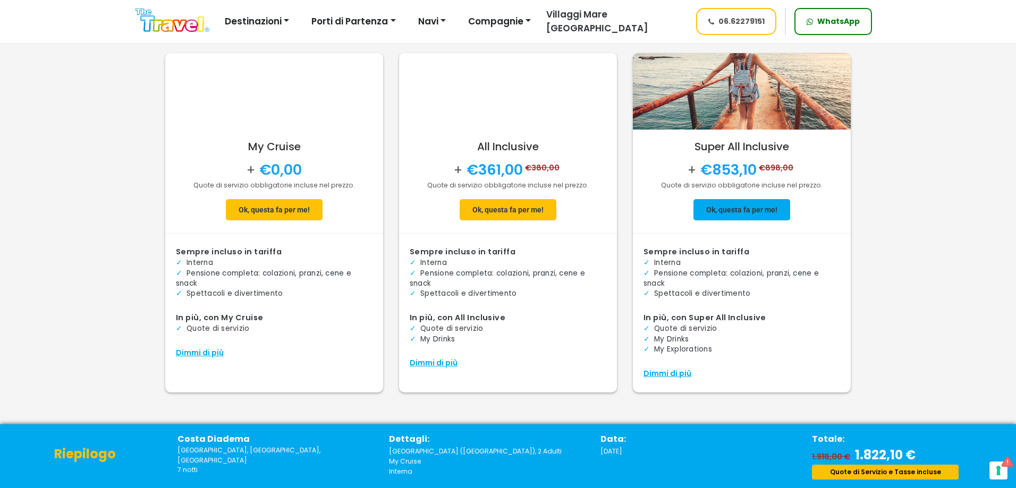
click at [762, 214] on span at bounding box center [741, 209] width 97 height 25
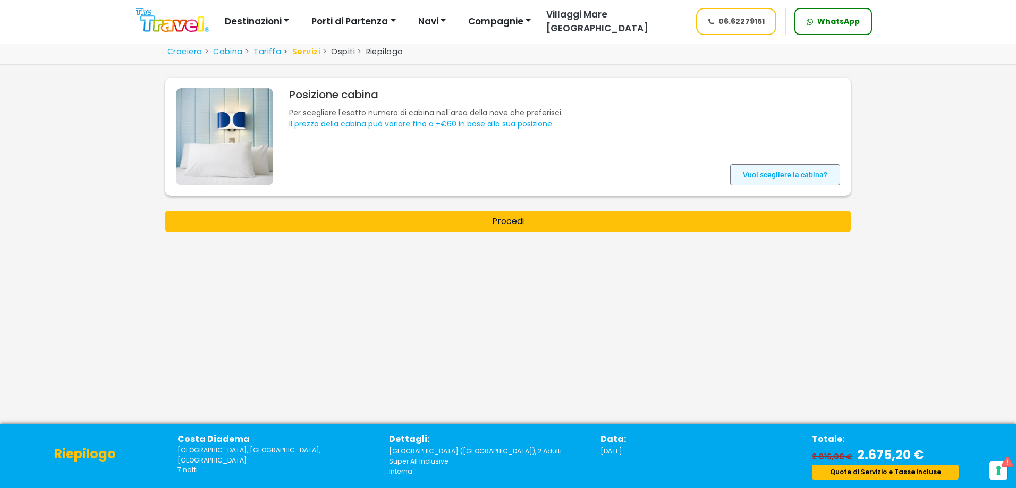
click at [811, 173] on span at bounding box center [785, 174] width 110 height 25
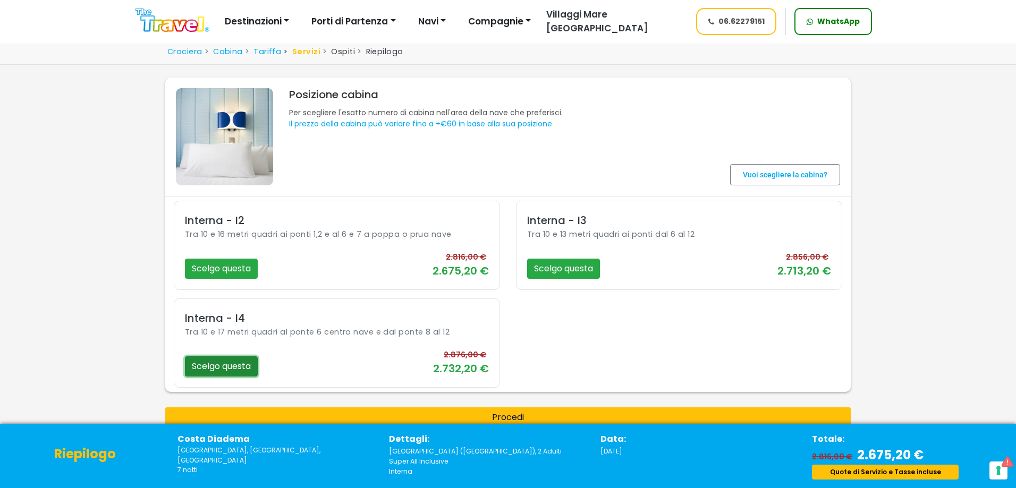
click at [225, 361] on button "Scelgo questa" at bounding box center [221, 366] width 73 height 20
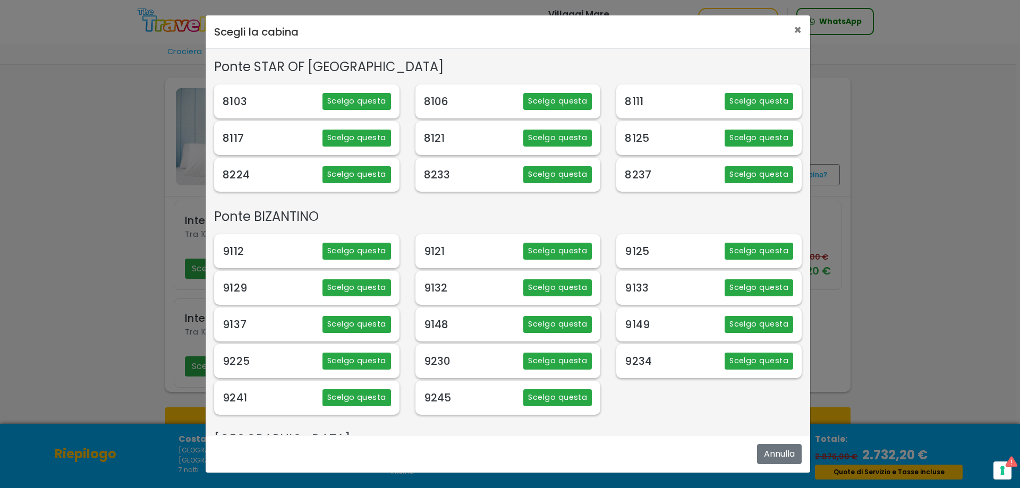
click at [643, 245] on div "9125" at bounding box center [637, 251] width 24 height 17
click at [739, 254] on button "Scelgo questa" at bounding box center [759, 251] width 69 height 17
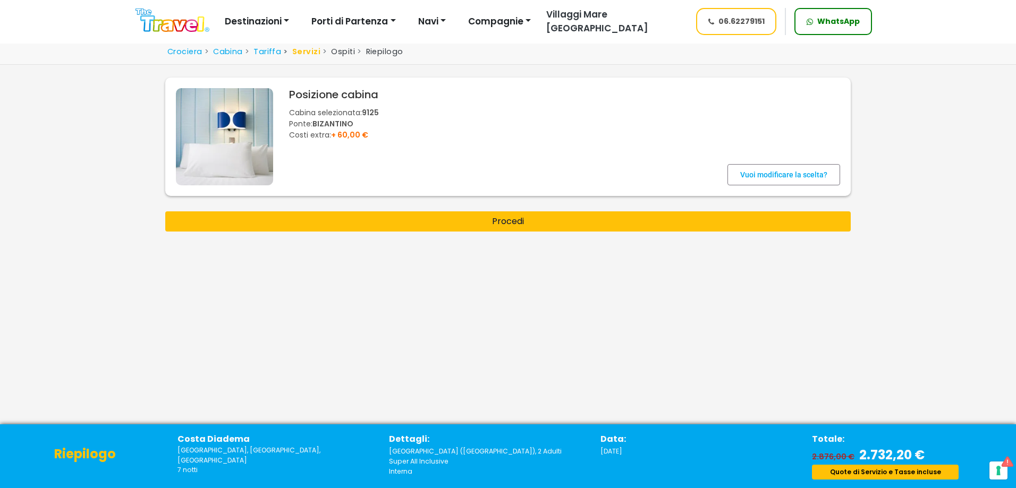
click at [609, 233] on div "Crociera Cabina Tariffa Servizi Ospiti Riepilogo Ricerca Crociera" at bounding box center [508, 259] width 1016 height 439
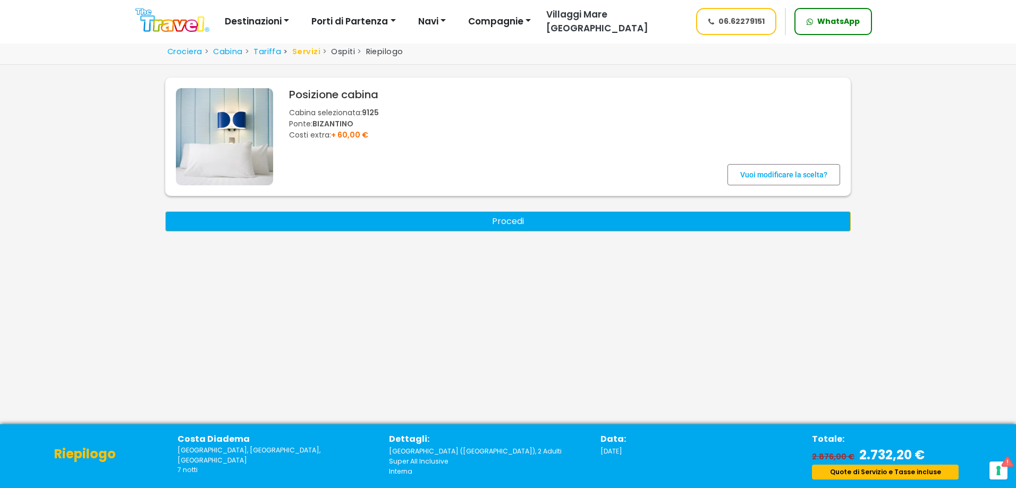
click at [609, 227] on button "Procedi" at bounding box center [507, 221] width 685 height 20
